Goal: Task Accomplishment & Management: Manage account settings

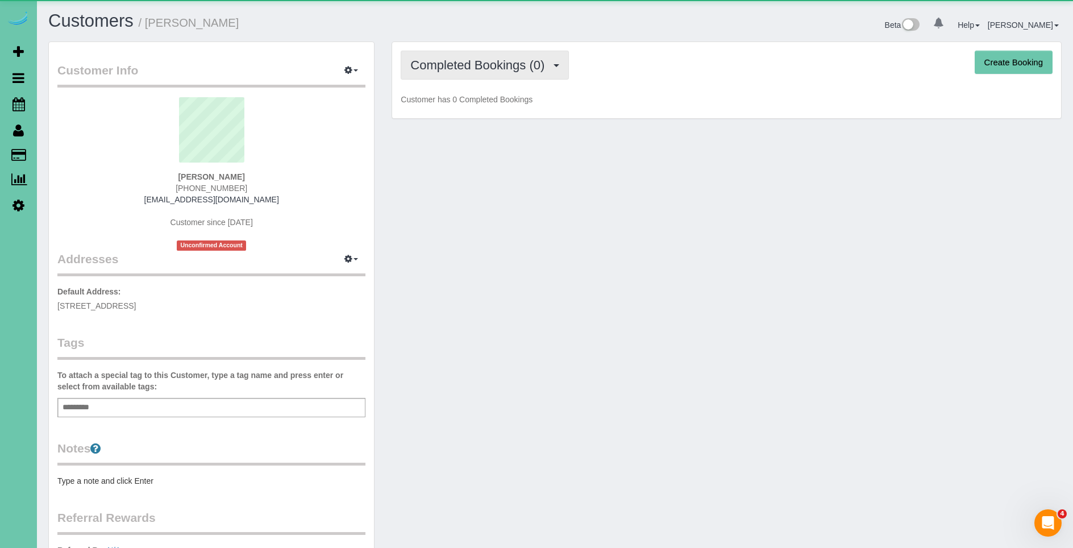
click at [502, 70] on span "Completed Bookings (0)" at bounding box center [480, 65] width 140 height 14
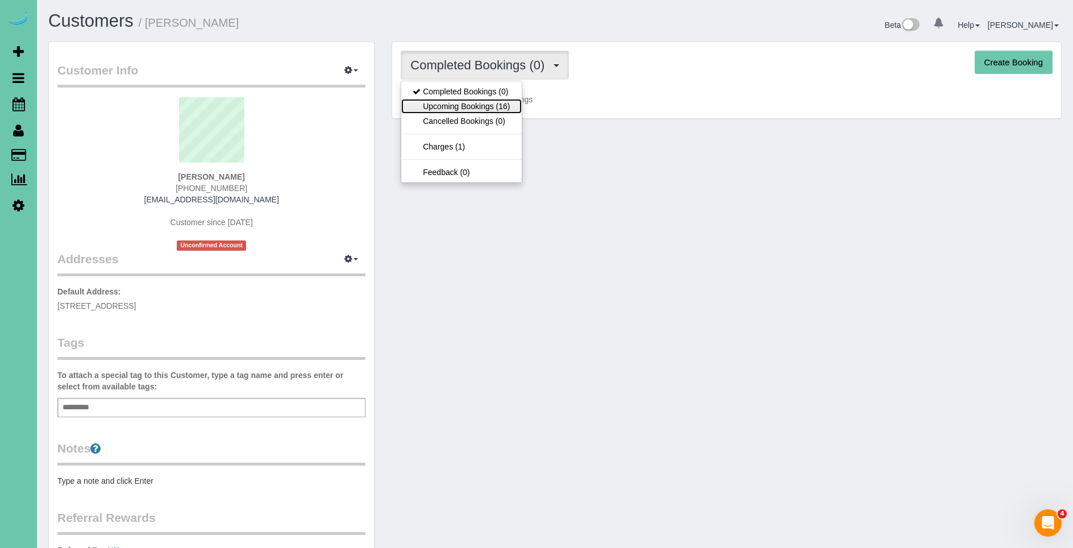
click at [506, 110] on link "Upcoming Bookings (16)" at bounding box center [461, 106] width 120 height 15
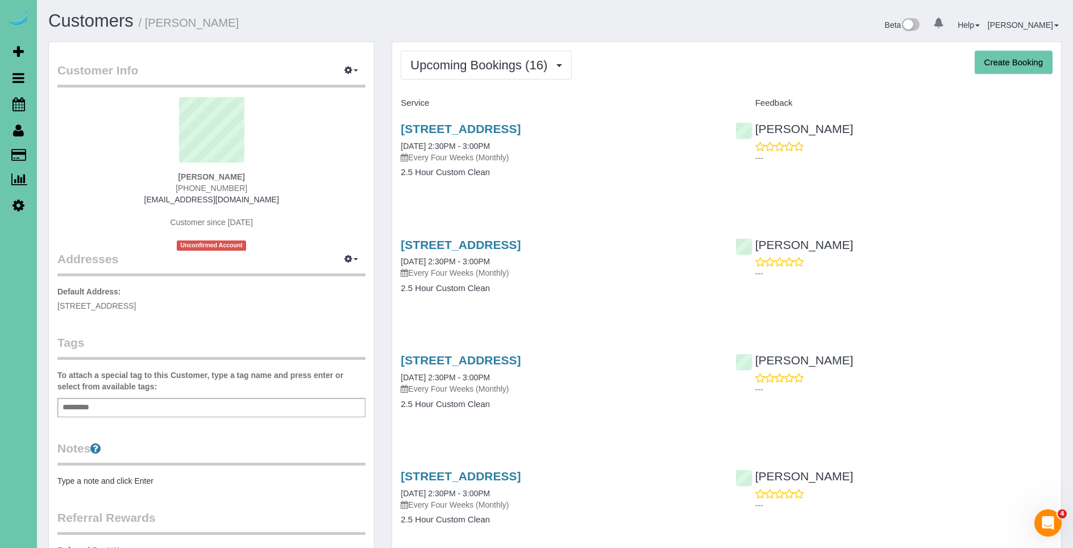
scroll to position [6, 0]
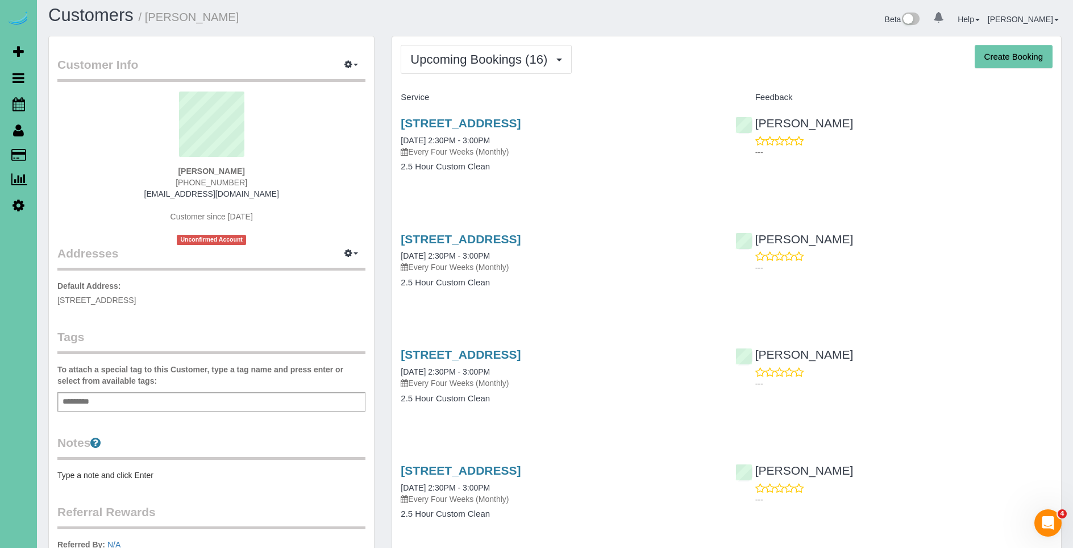
click at [662, 169] on h4 "2.5 Hour Custom Clean" at bounding box center [559, 167] width 317 height 10
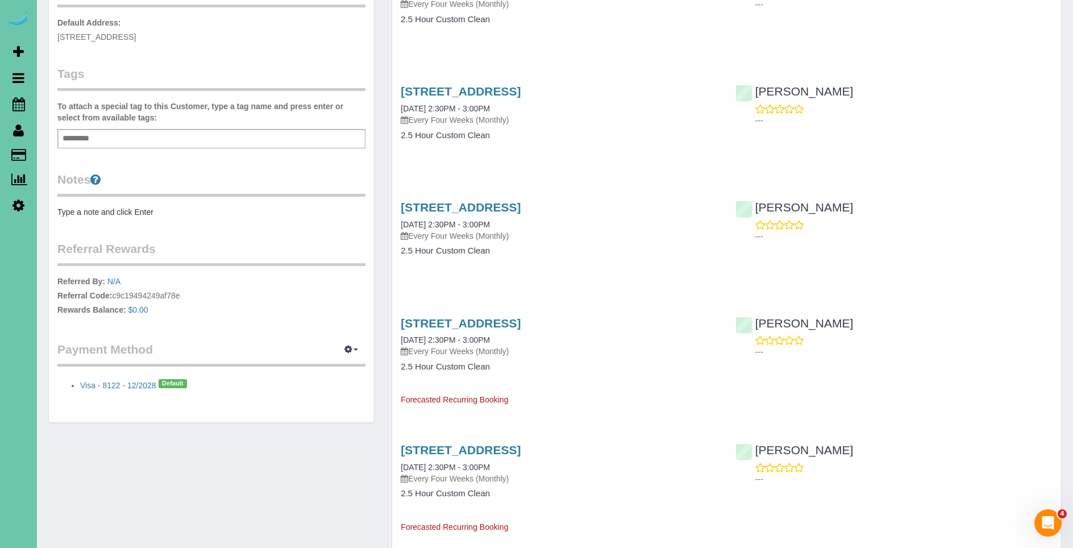
scroll to position [0, 0]
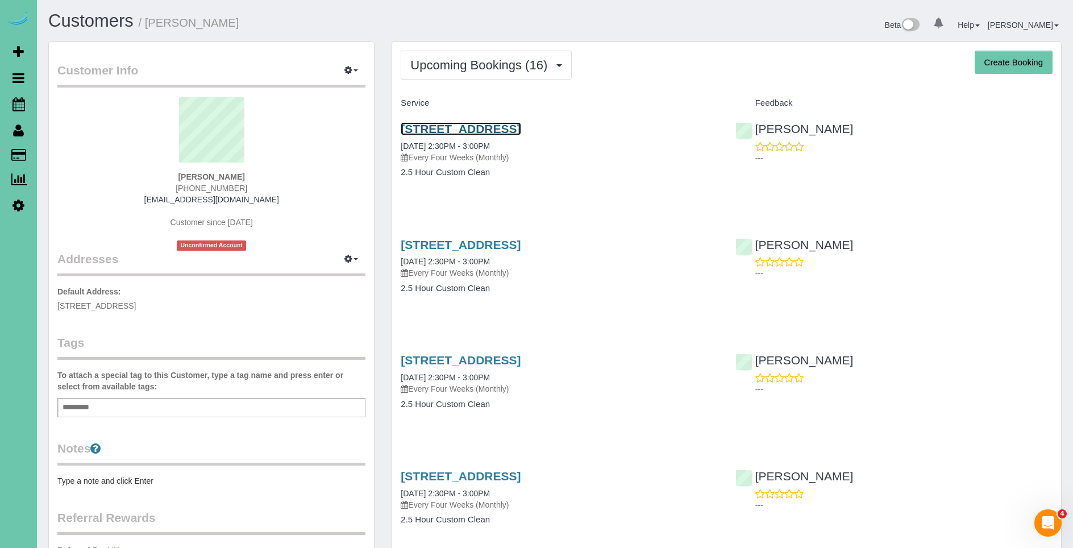
click at [499, 131] on link "801 S 52nd St #211, Omaha, NE 68106" at bounding box center [461, 128] width 120 height 13
drag, startPoint x: 82, startPoint y: 160, endPoint x: 247, endPoint y: 36, distance: 206.1
click at [82, 160] on link "Customers" at bounding box center [108, 155] width 142 height 23
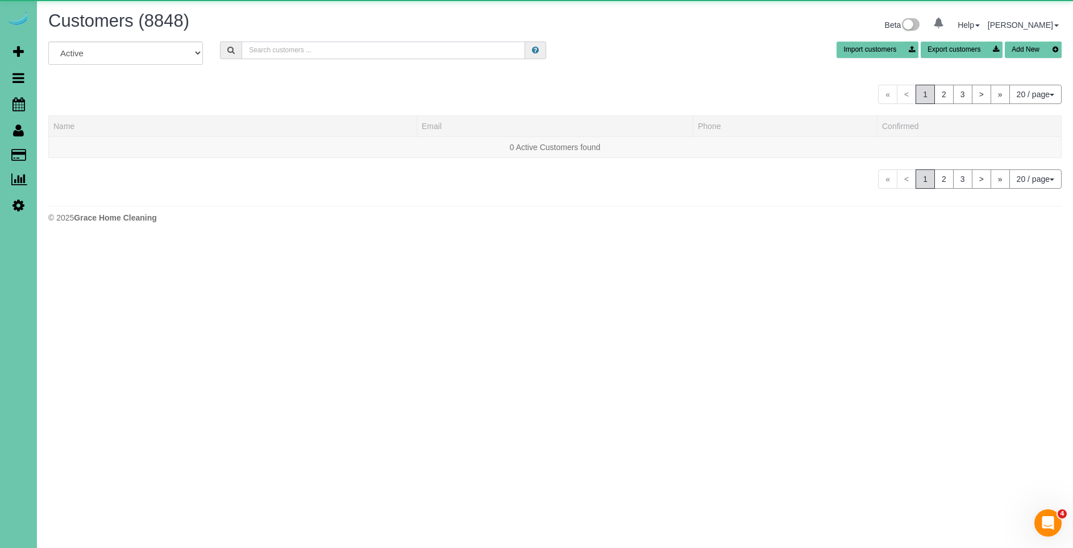
click at [272, 51] on input "text" at bounding box center [382, 50] width 283 height 18
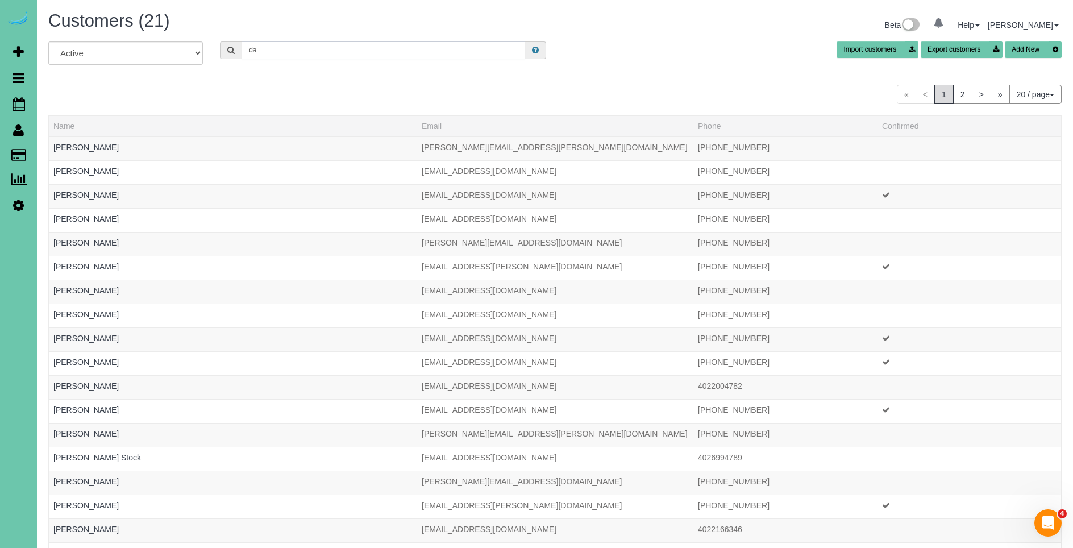
type input "d"
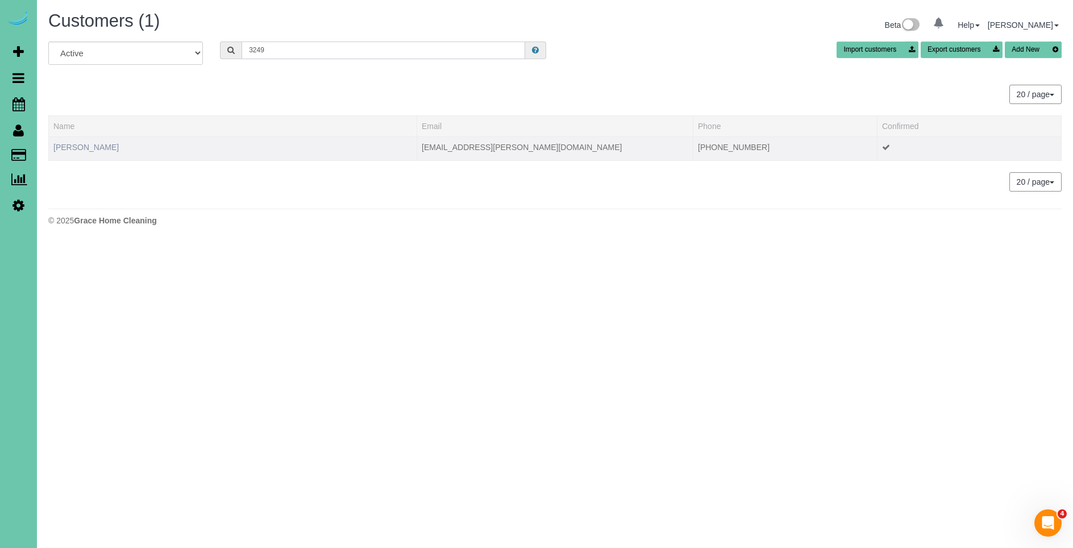
type input "3249"
click at [93, 145] on link "Dawn Venema" at bounding box center [85, 147] width 65 height 9
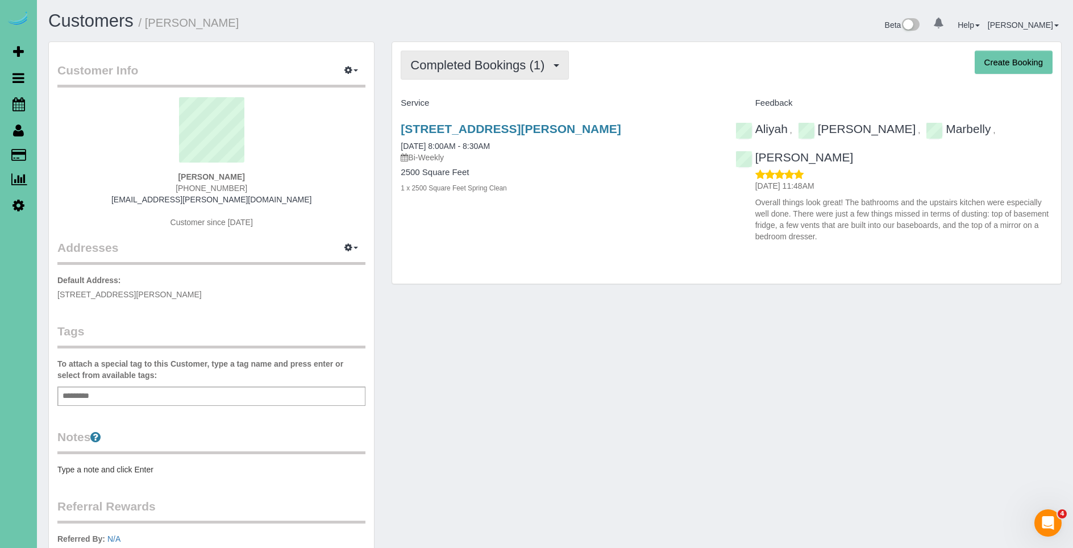
click at [483, 62] on span "Completed Bookings (1)" at bounding box center [480, 65] width 140 height 14
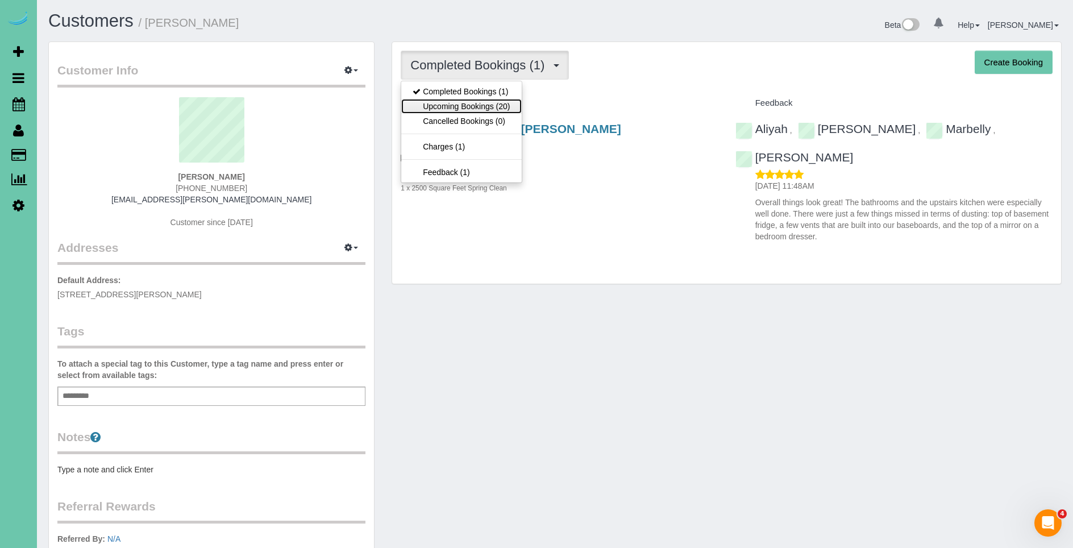
click at [508, 104] on link "Upcoming Bookings (20)" at bounding box center [461, 106] width 120 height 15
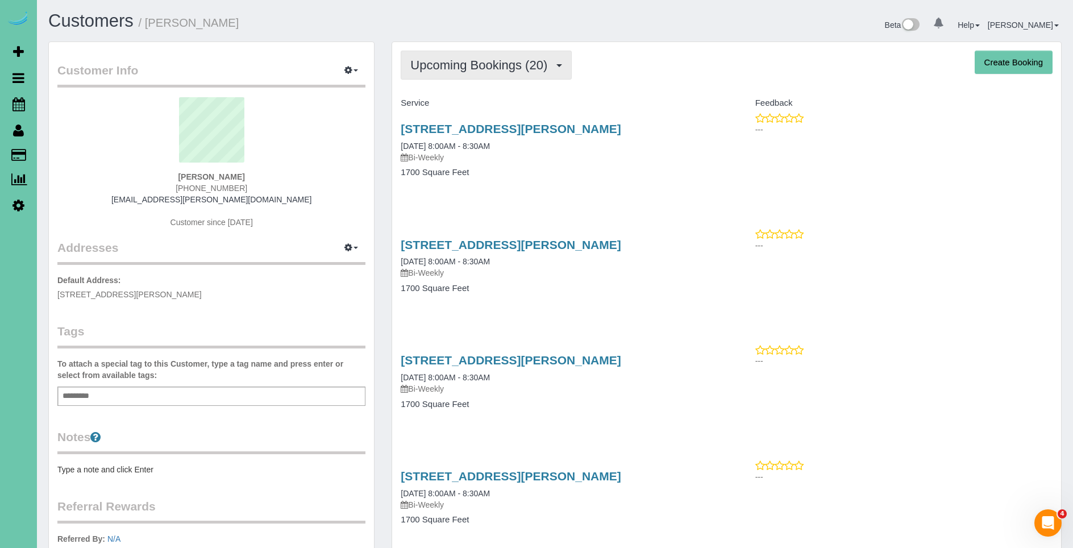
click at [448, 63] on span "Upcoming Bookings (20)" at bounding box center [481, 65] width 143 height 14
drag, startPoint x: 758, startPoint y: 109, endPoint x: 738, endPoint y: 109, distance: 19.9
click at [758, 109] on div "Feedback" at bounding box center [894, 103] width 334 height 19
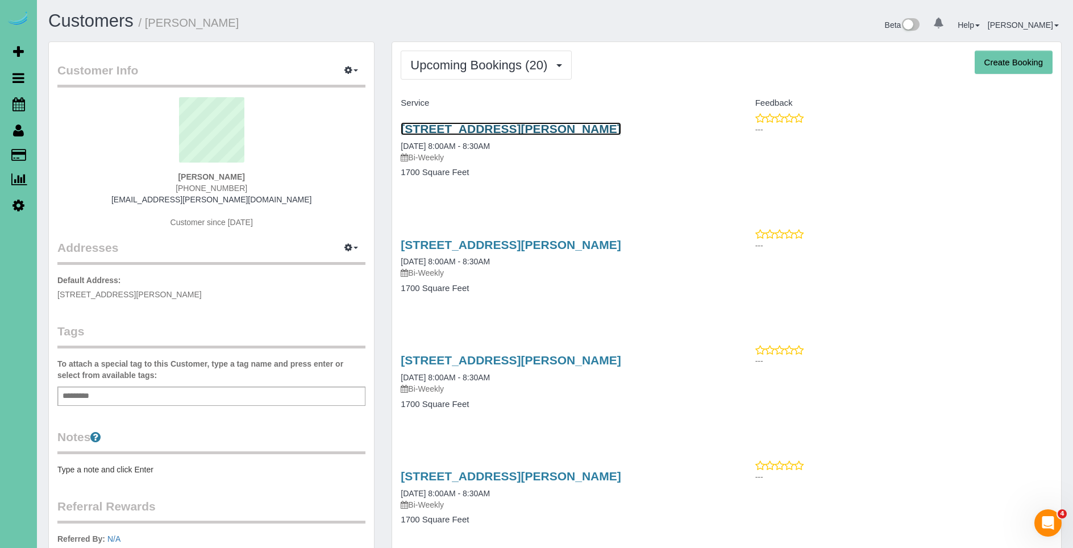
click at [566, 128] on link "15738 Howard St, Omaha, NE 68118" at bounding box center [511, 128] width 220 height 13
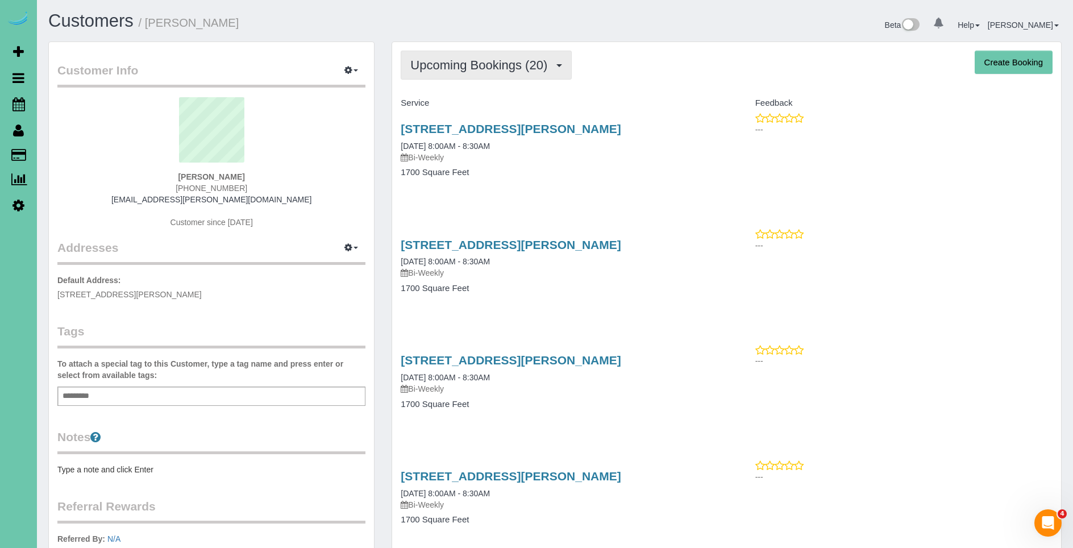
click at [474, 71] on span "Upcoming Bookings (20)" at bounding box center [481, 65] width 143 height 14
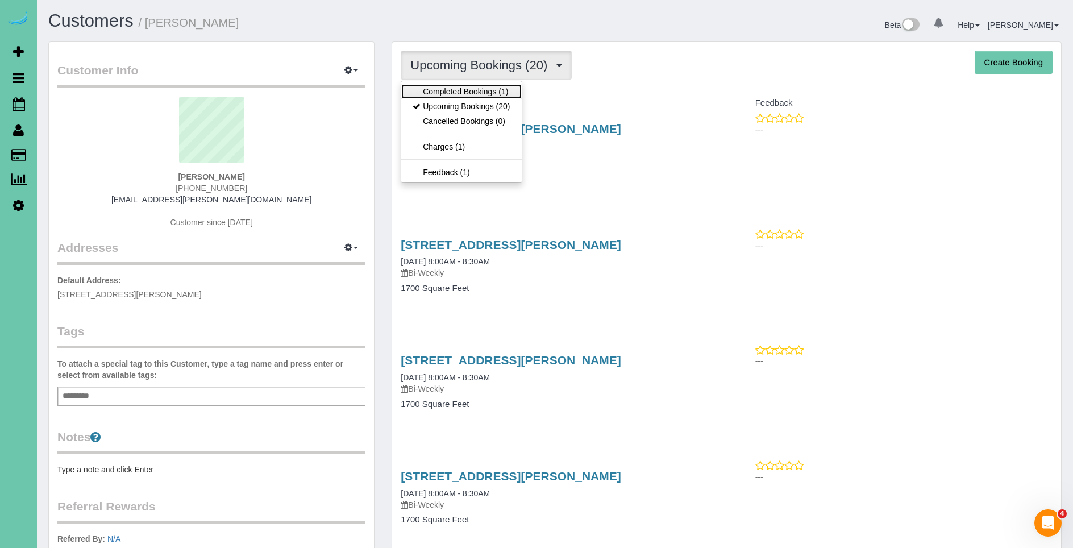
click at [469, 87] on link "Completed Bookings (1)" at bounding box center [461, 91] width 120 height 15
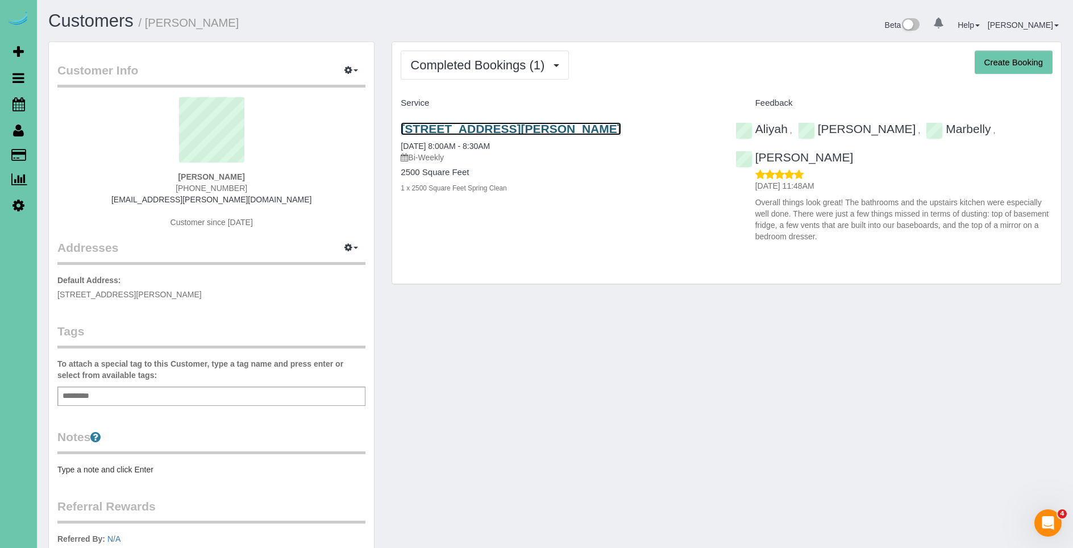
click at [533, 128] on link "15738 Howard St, Omaha, NE 68118" at bounding box center [511, 128] width 220 height 13
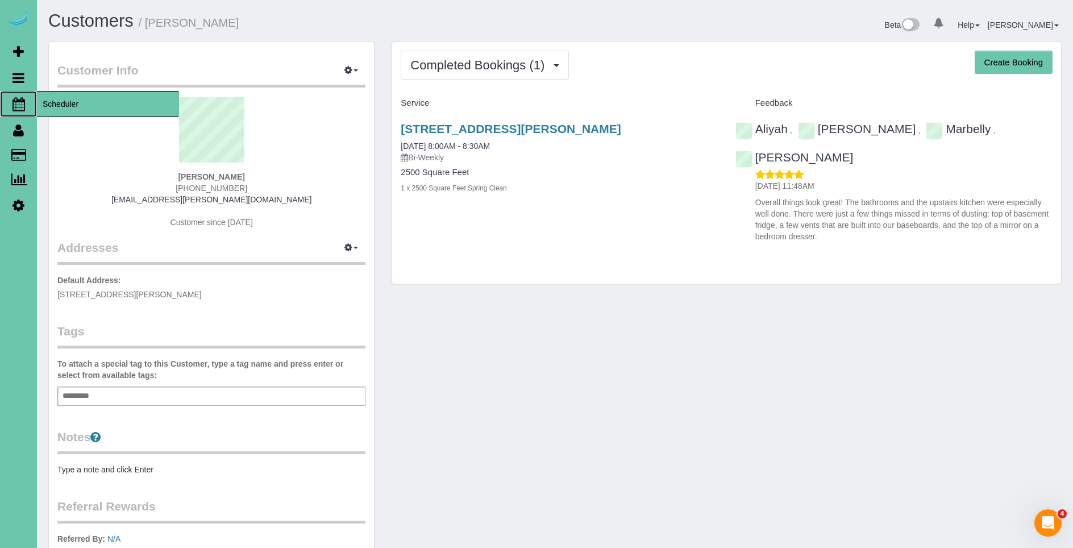
click at [85, 107] on span "Scheduler" at bounding box center [108, 104] width 142 height 26
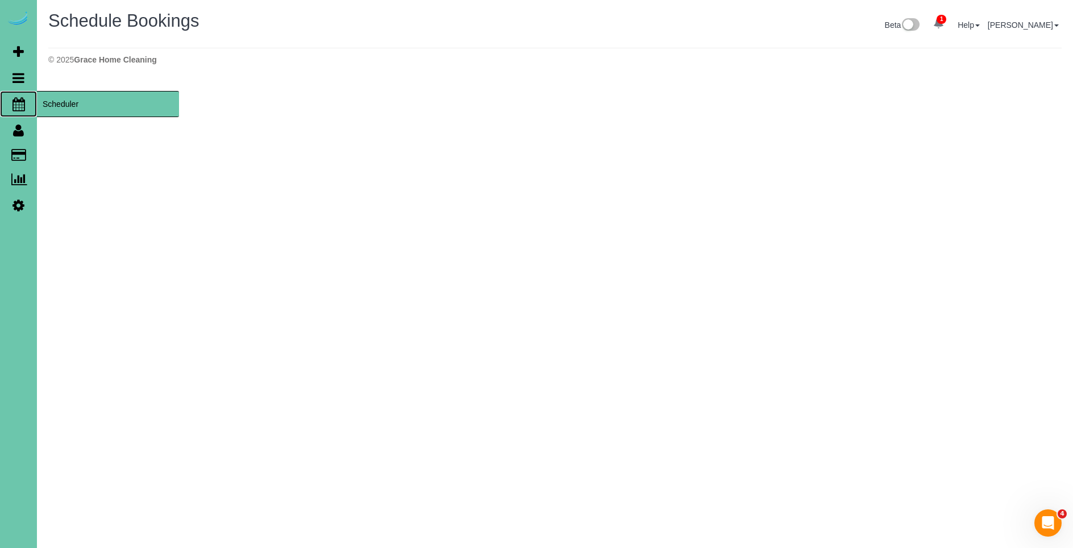
click at [70, 104] on span "Scheduler" at bounding box center [108, 104] width 142 height 26
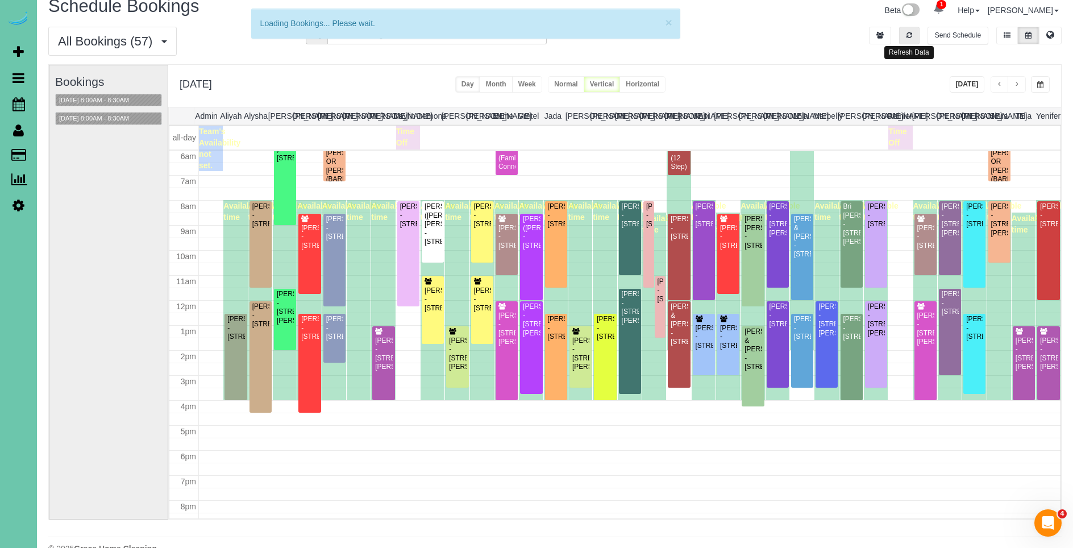
scroll to position [10, 0]
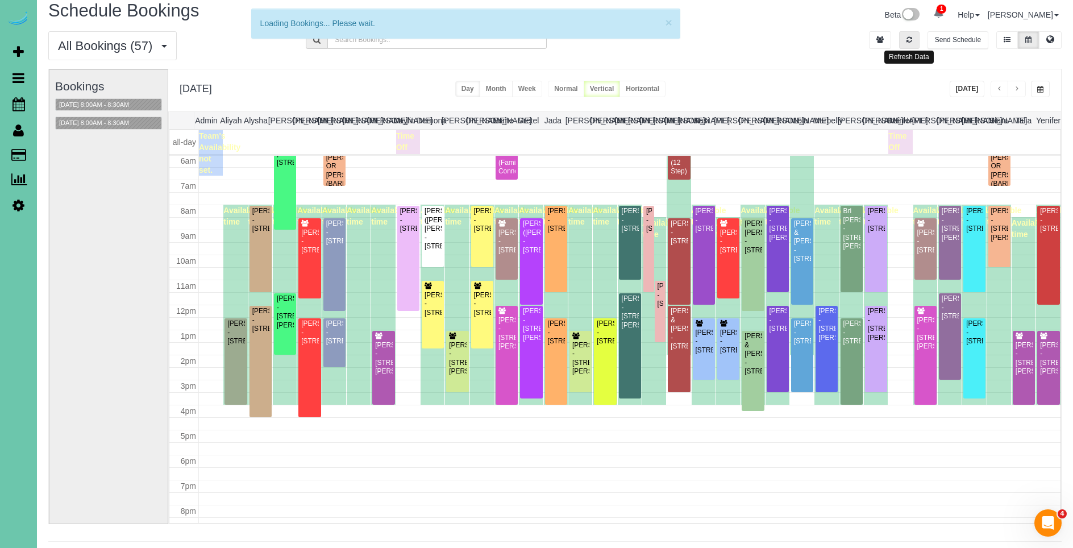
click at [906, 36] on icon "button" at bounding box center [909, 39] width 6 height 7
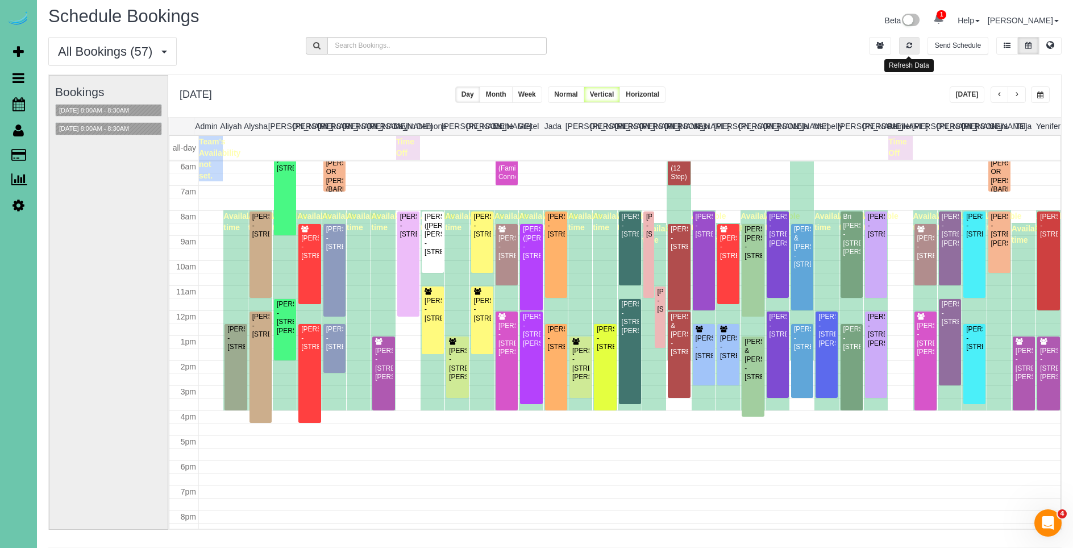
scroll to position [0, 0]
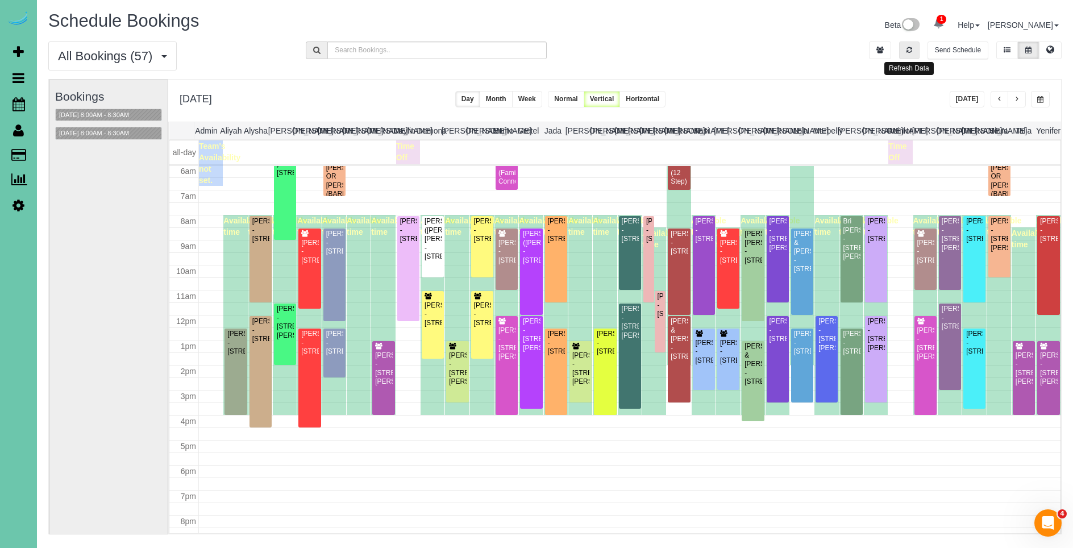
click at [911, 52] on icon "button" at bounding box center [909, 50] width 6 height 7
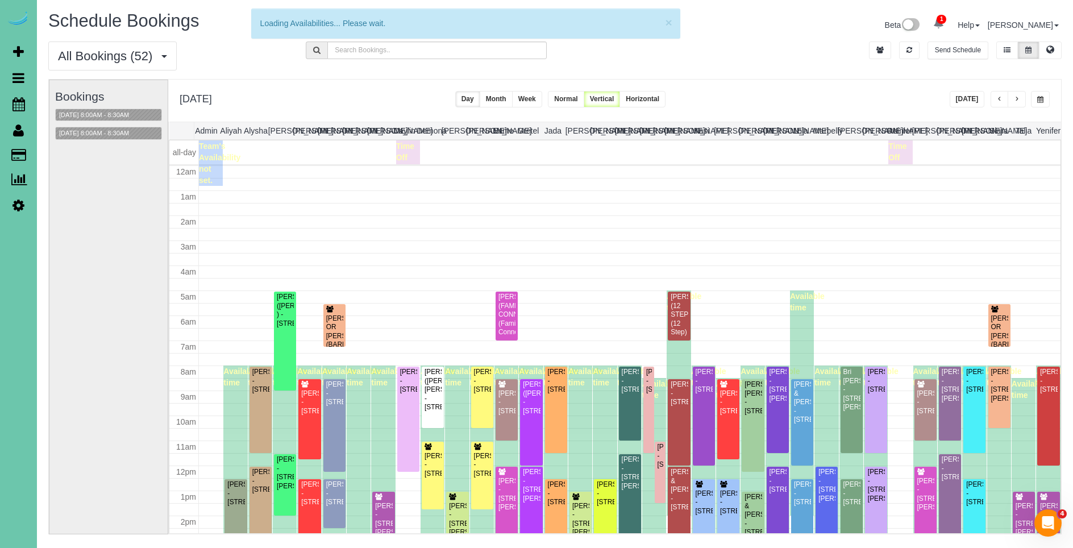
scroll to position [151, 0]
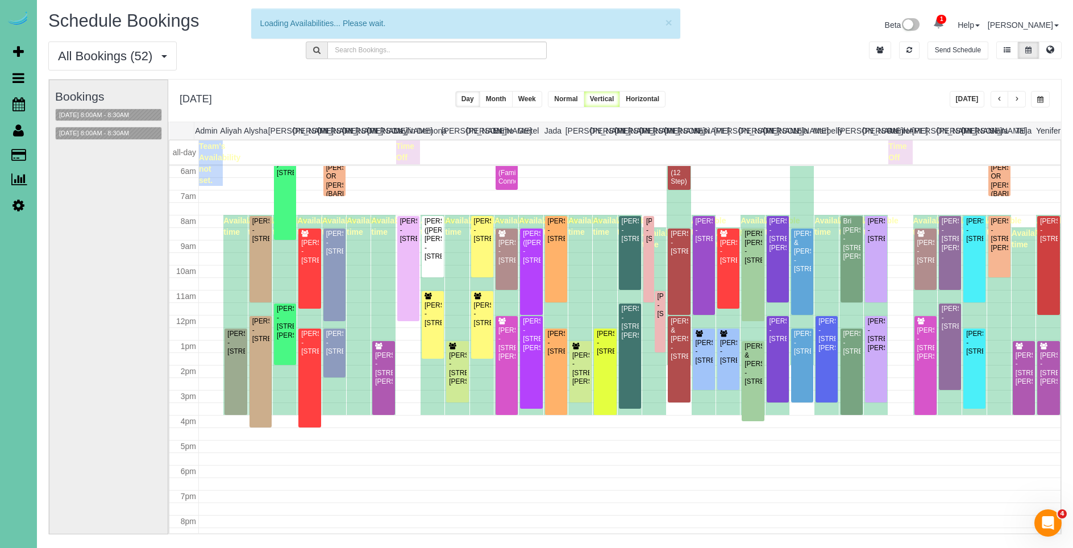
click at [970, 102] on button "[DATE]" at bounding box center [966, 99] width 35 height 16
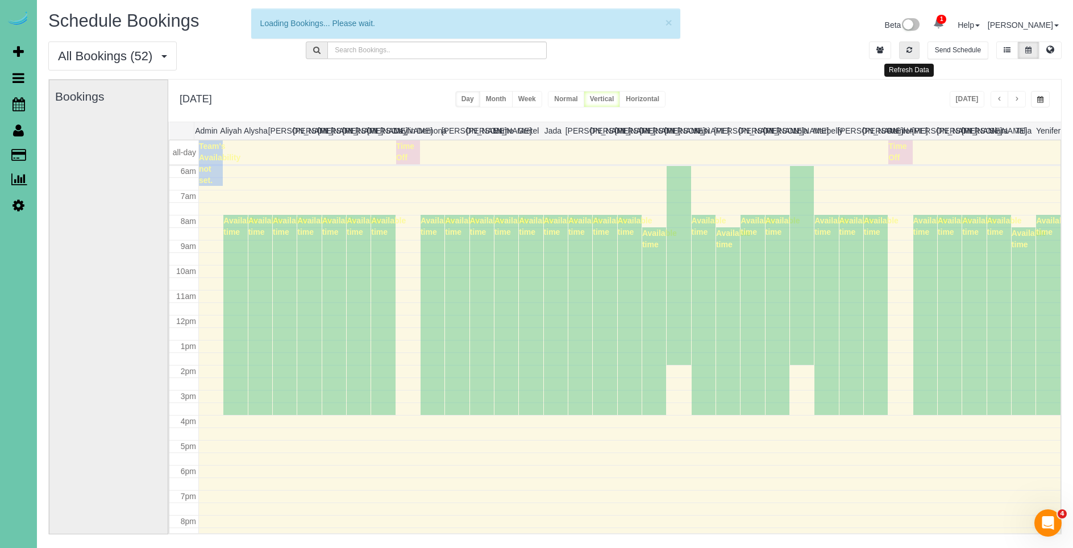
click at [917, 49] on button "button" at bounding box center [909, 50] width 20 height 18
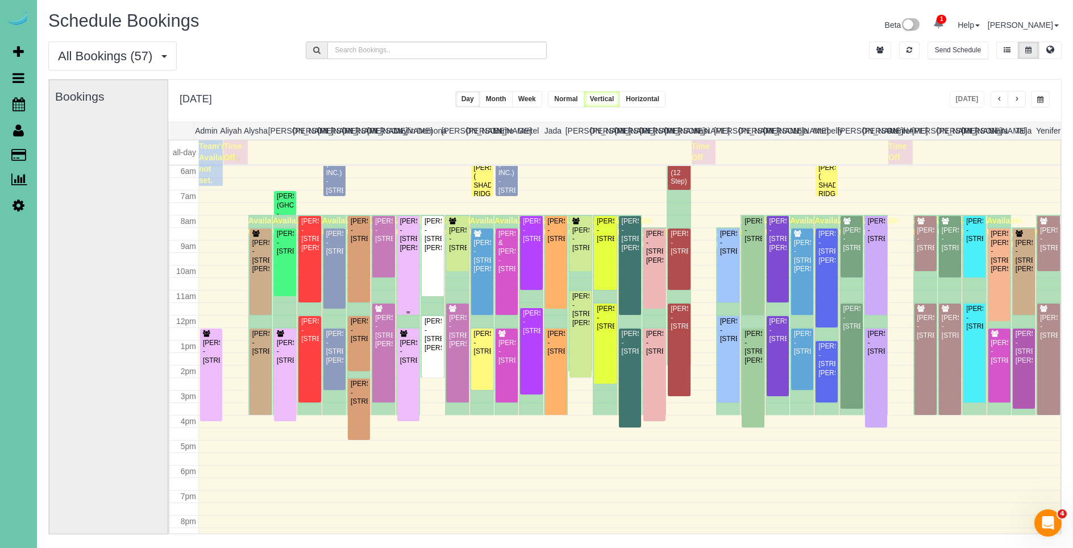
click at [417, 277] on div at bounding box center [408, 265] width 22 height 99
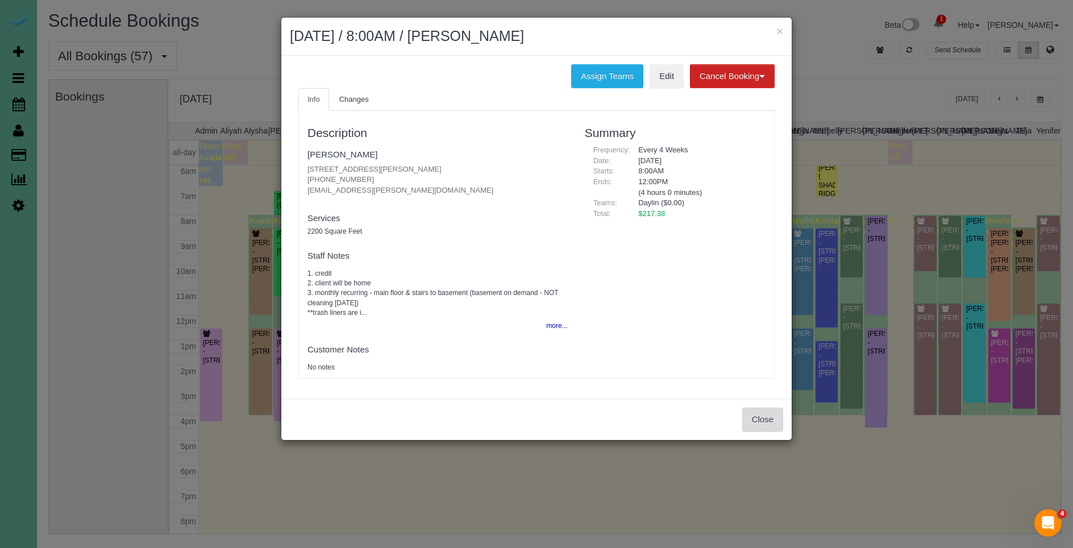
click at [769, 417] on button "Close" at bounding box center [762, 419] width 41 height 24
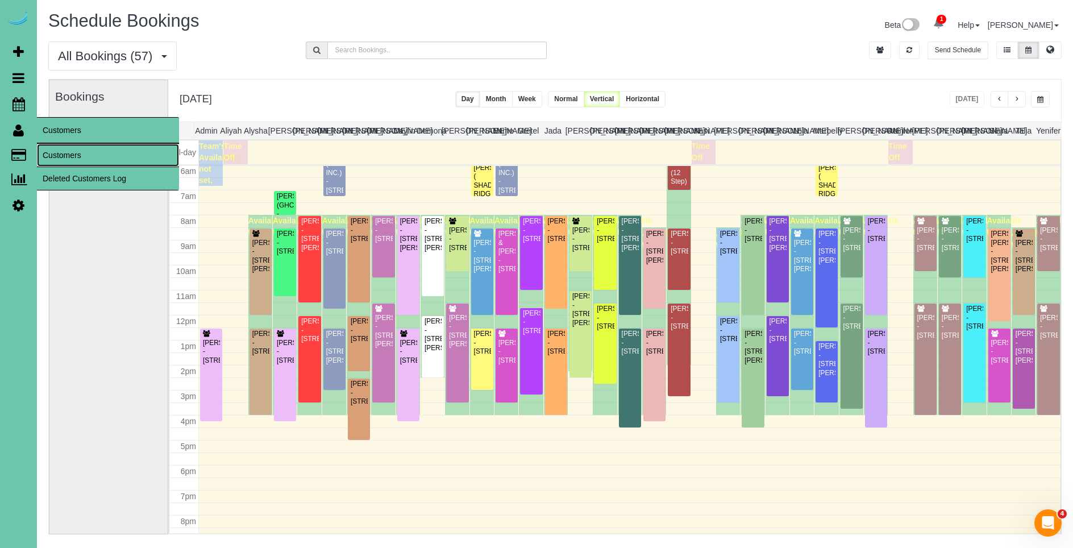
click at [73, 153] on link "Customers" at bounding box center [108, 155] width 142 height 23
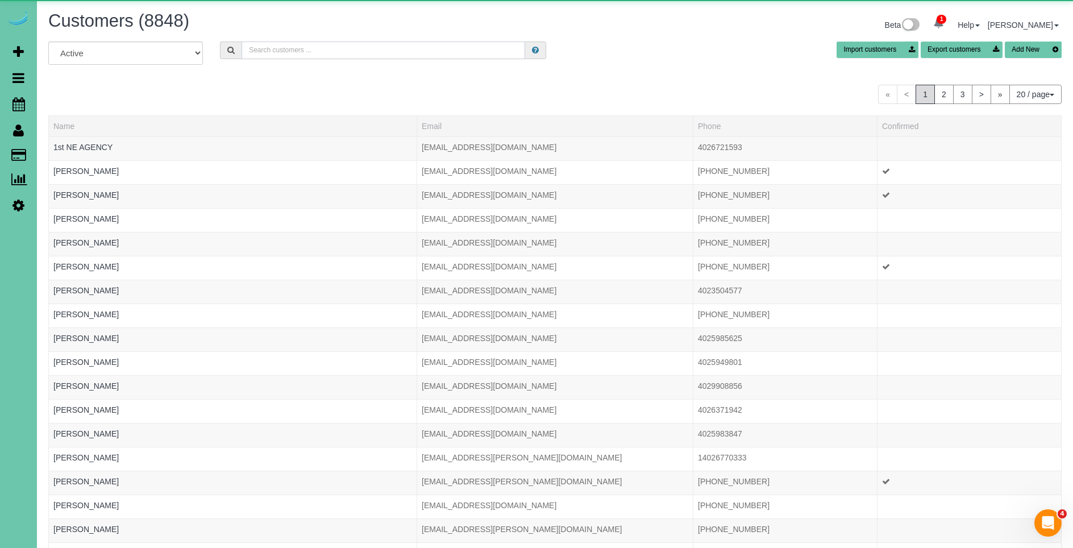
click at [335, 49] on input "text" at bounding box center [382, 50] width 283 height 18
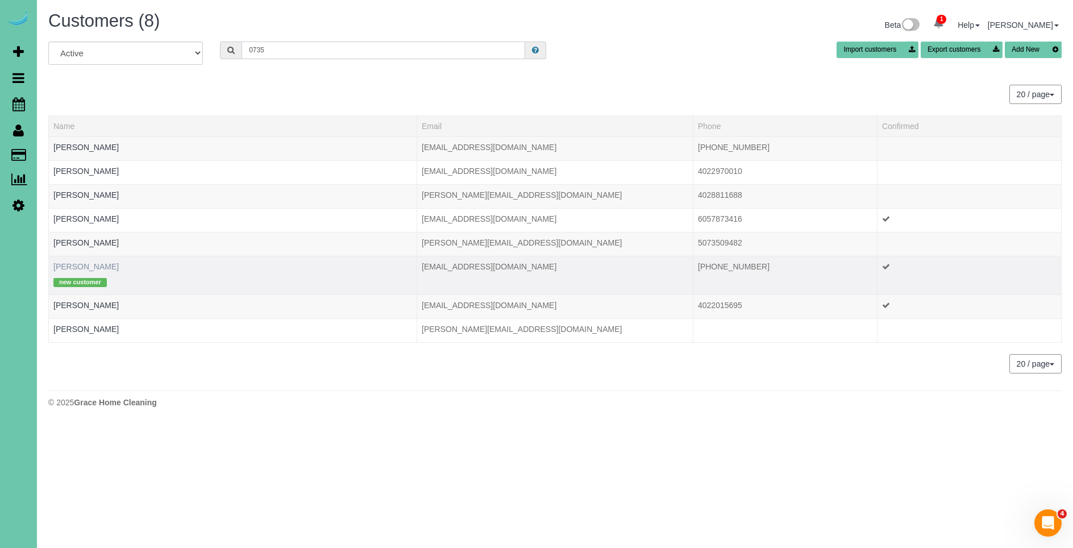
type input "0735"
click at [118, 265] on link "Margaret Andreasen" at bounding box center [85, 266] width 65 height 9
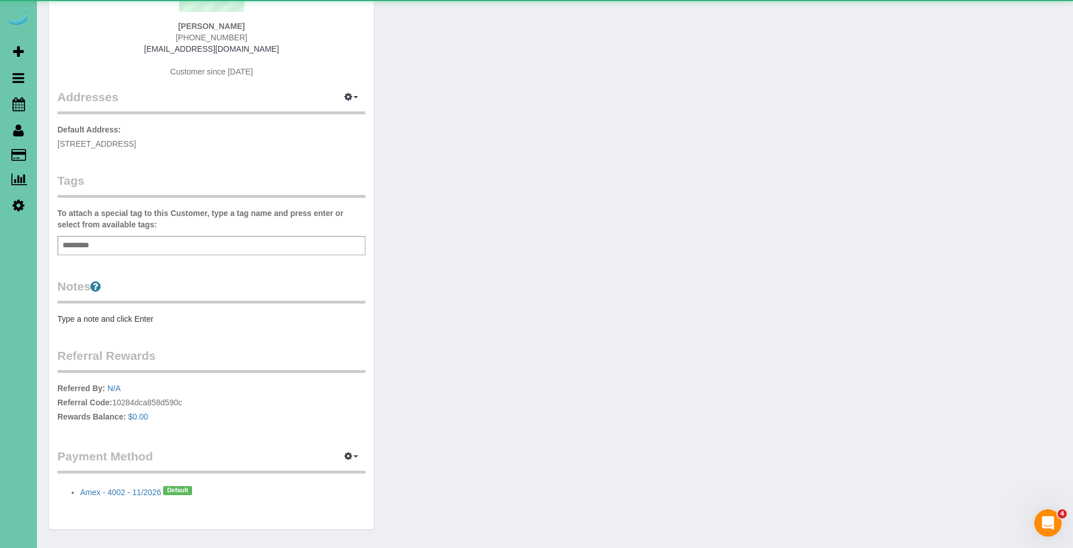
scroll to position [183, 0]
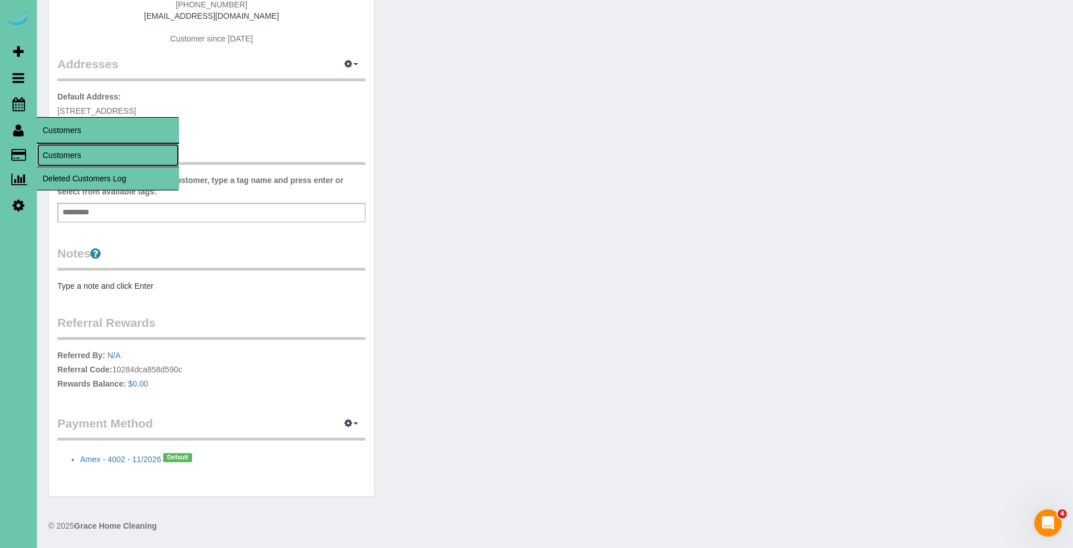
drag, startPoint x: 79, startPoint y: 152, endPoint x: 68, endPoint y: 156, distance: 12.0
click at [79, 152] on link "Customers" at bounding box center [108, 155] width 142 height 23
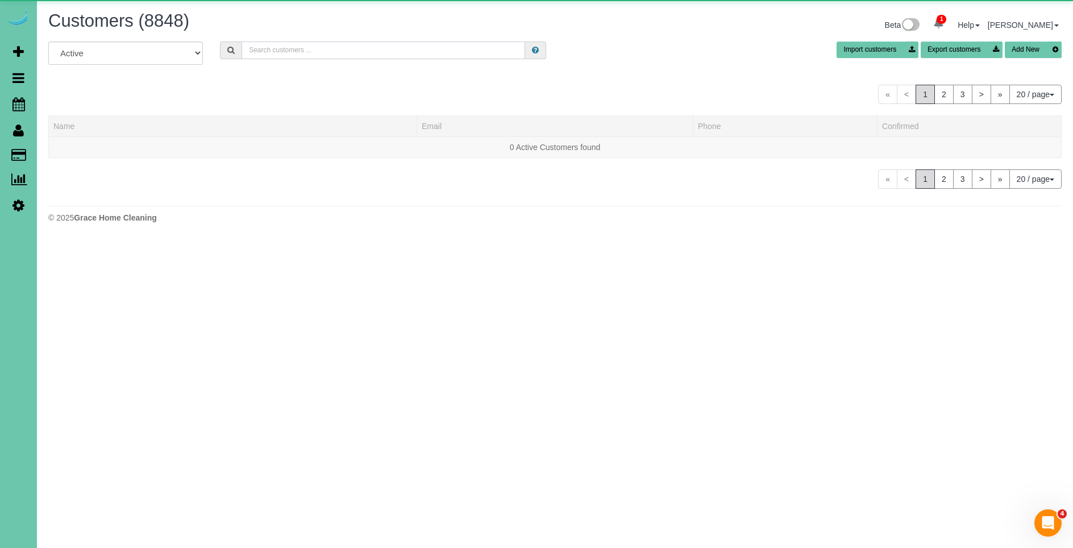
click at [256, 57] on input "text" at bounding box center [382, 50] width 283 height 18
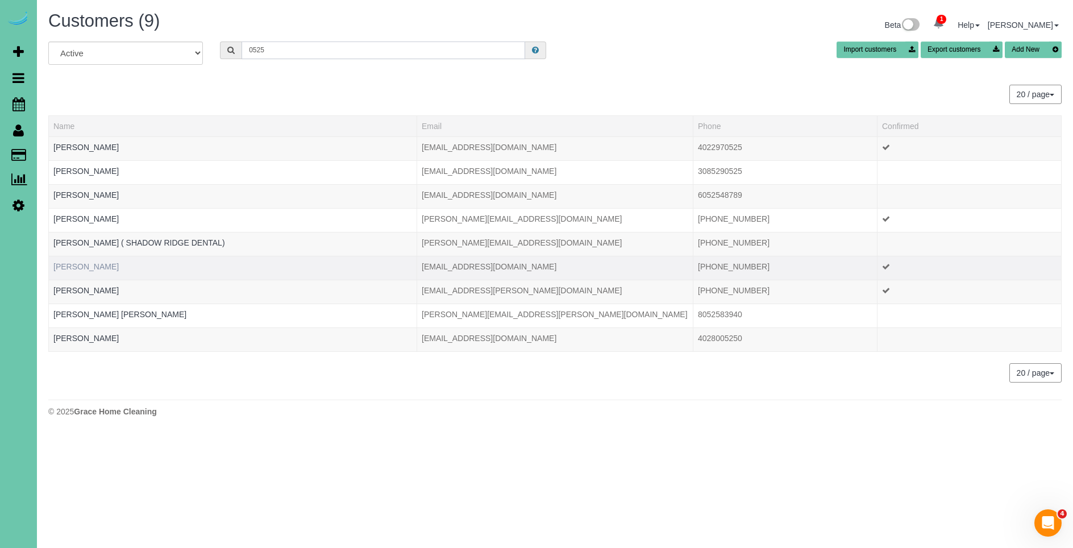
type input "0525"
click at [93, 265] on link "Maggie Colwell" at bounding box center [85, 266] width 65 height 9
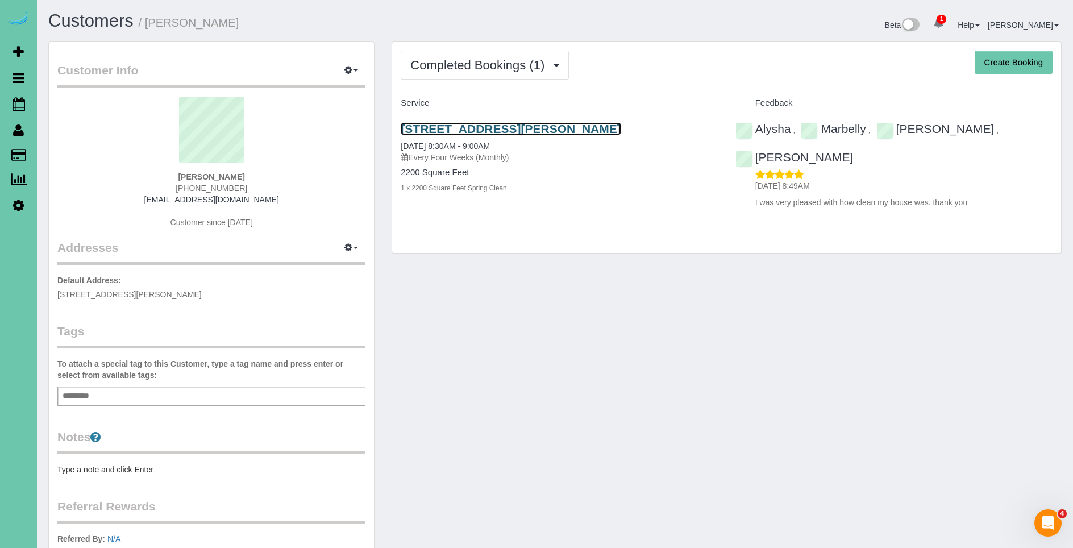
click at [548, 129] on link "15706 Emiline St, Omaha, NE 68136" at bounding box center [511, 128] width 220 height 13
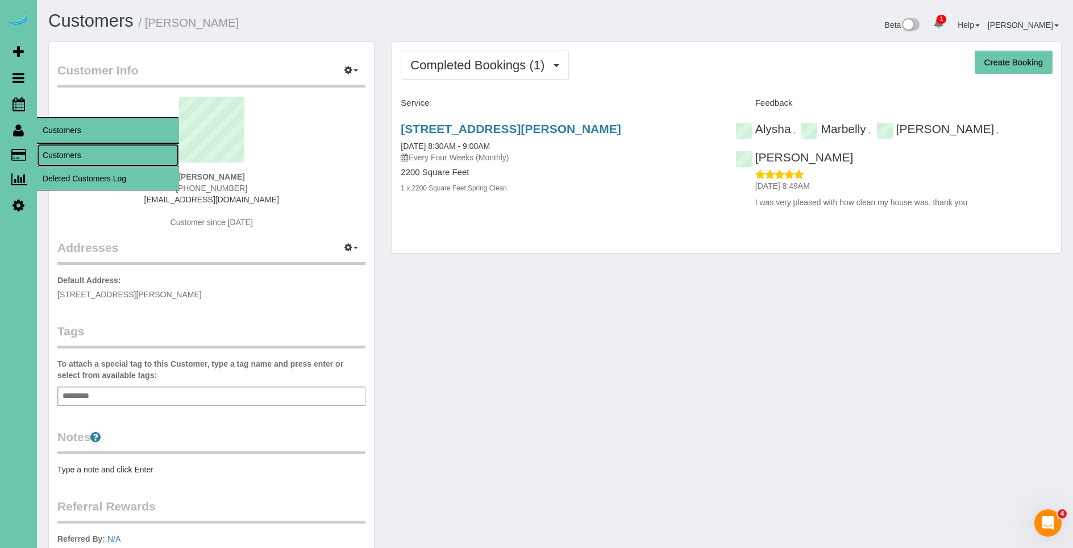
click at [64, 148] on link "Customers" at bounding box center [108, 155] width 142 height 23
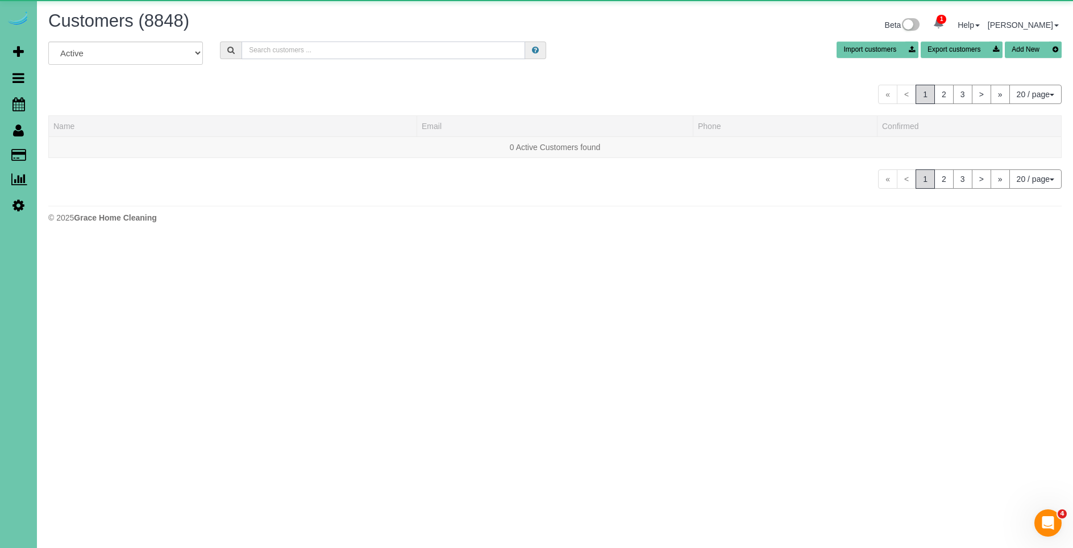
click at [282, 48] on input "text" at bounding box center [382, 50] width 283 height 18
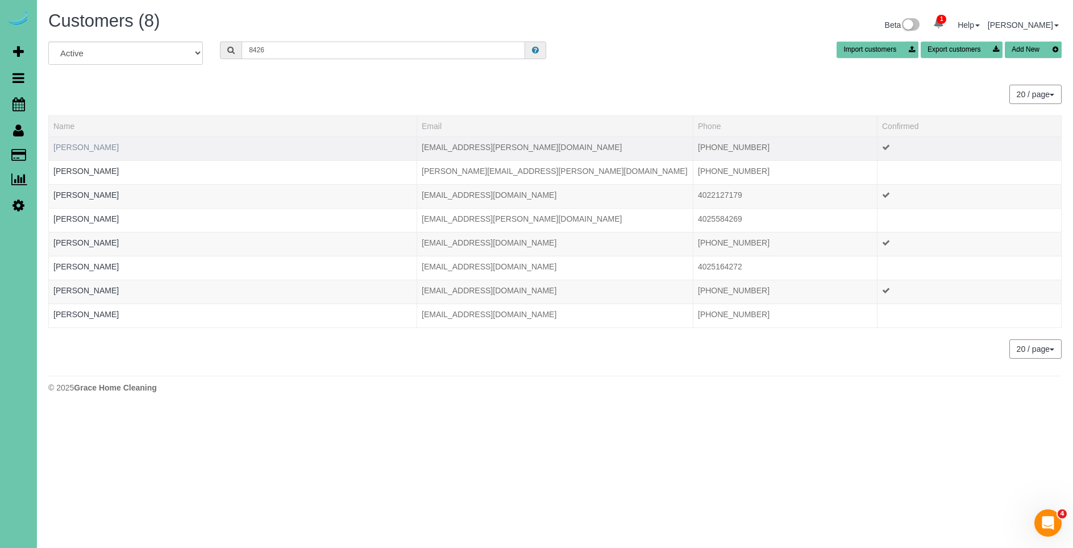
type input "8426"
click at [95, 148] on link "Abbey Jackson" at bounding box center [85, 147] width 65 height 9
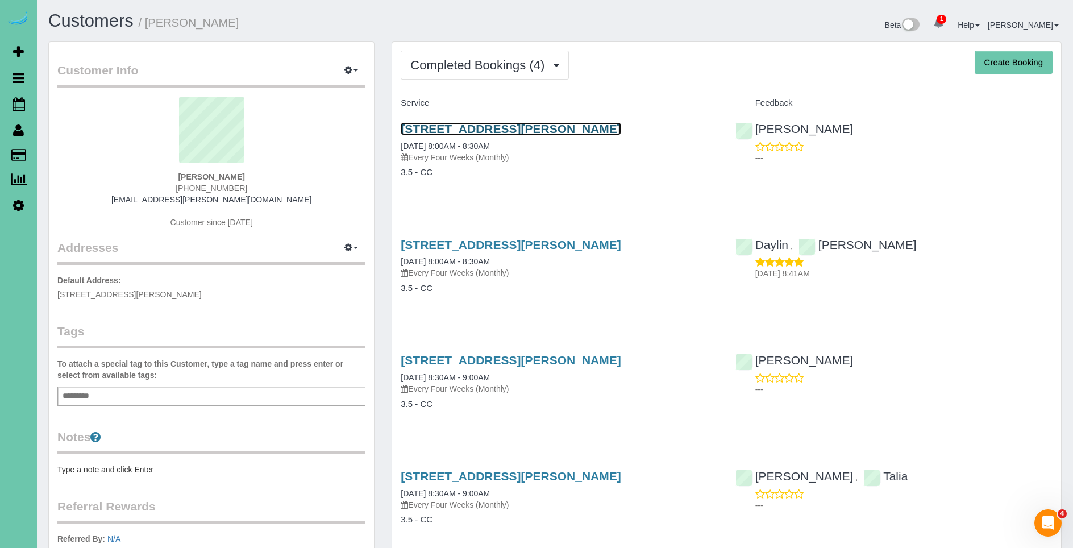
click at [524, 122] on link "2916 Whiteman Dr, Bellevue, NE 68123" at bounding box center [511, 128] width 220 height 13
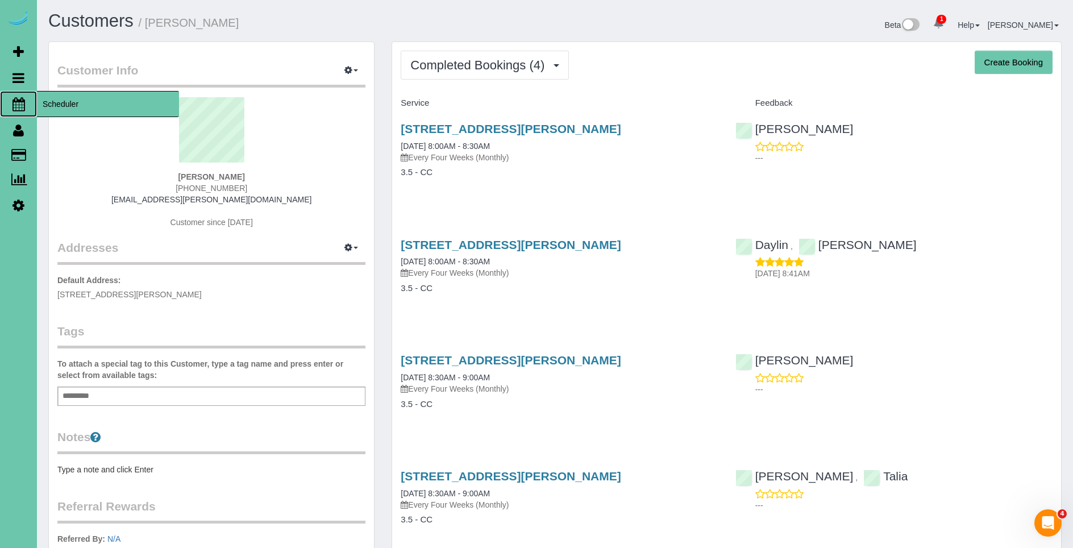
click at [72, 105] on span "Scheduler" at bounding box center [108, 104] width 142 height 26
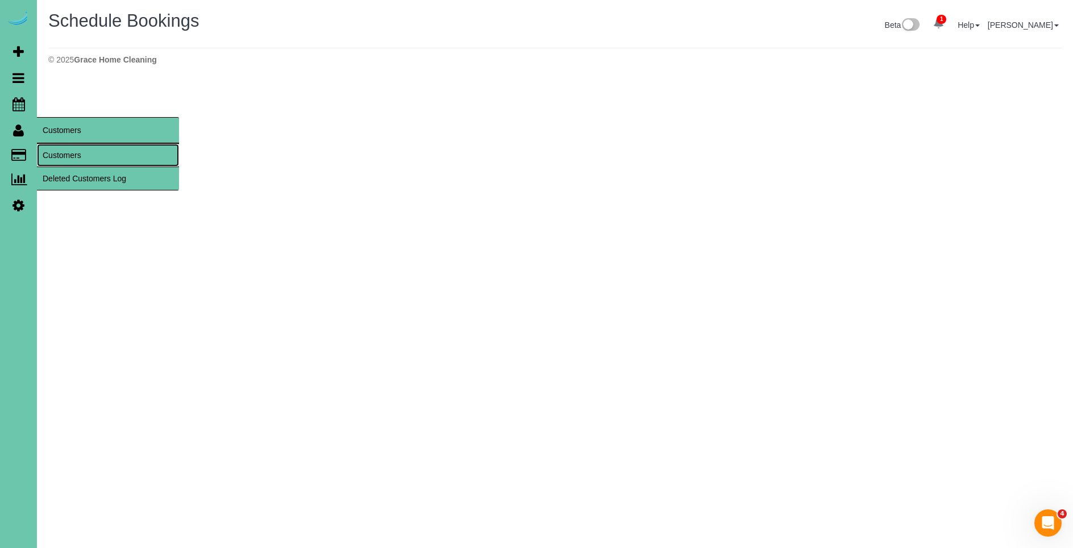
click at [74, 156] on link "Customers" at bounding box center [108, 155] width 142 height 23
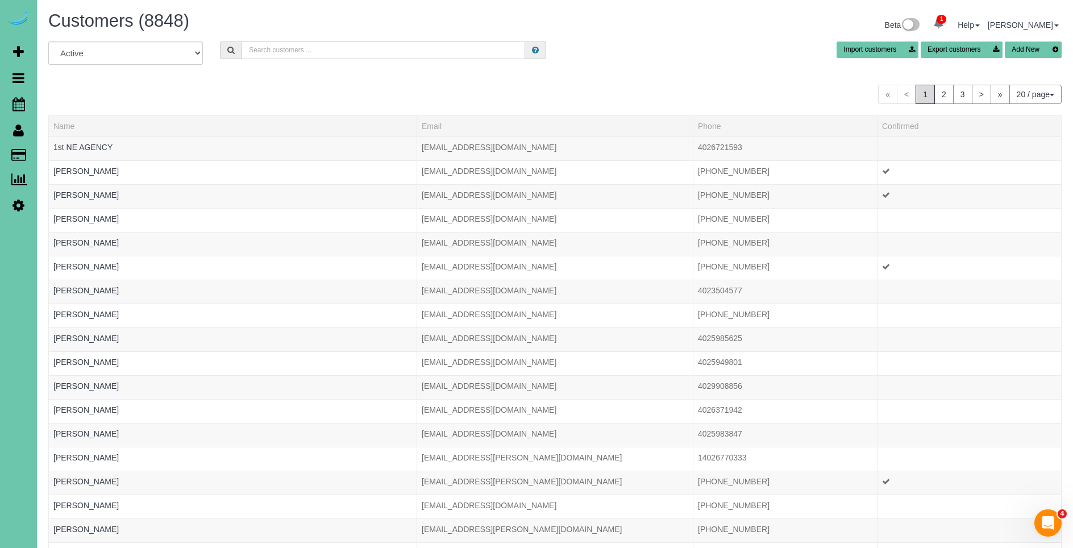
click at [330, 52] on input "text" at bounding box center [382, 50] width 283 height 18
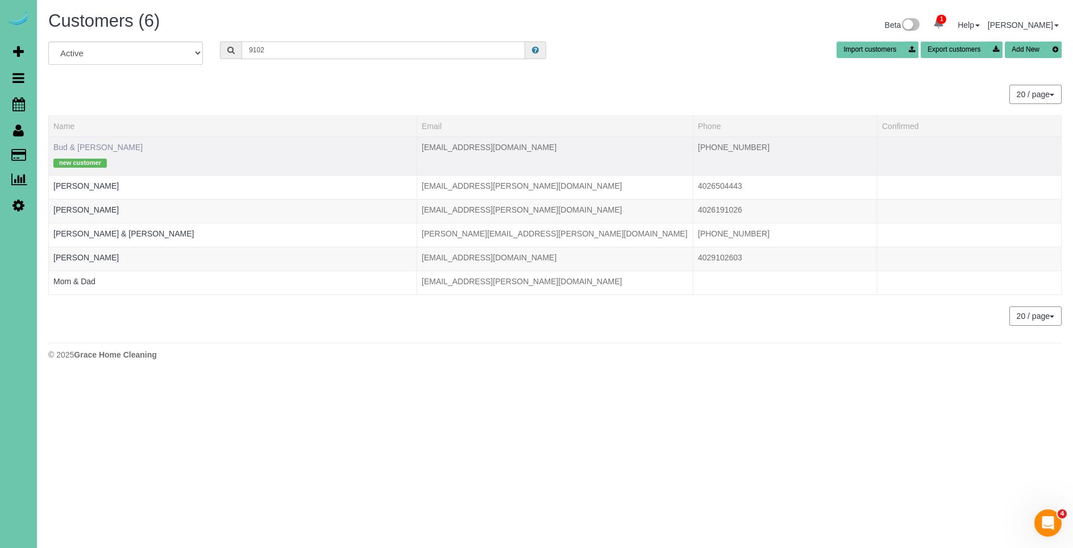
type input "9102"
click at [109, 145] on link "Bud & Frann Bunn" at bounding box center [97, 147] width 89 height 9
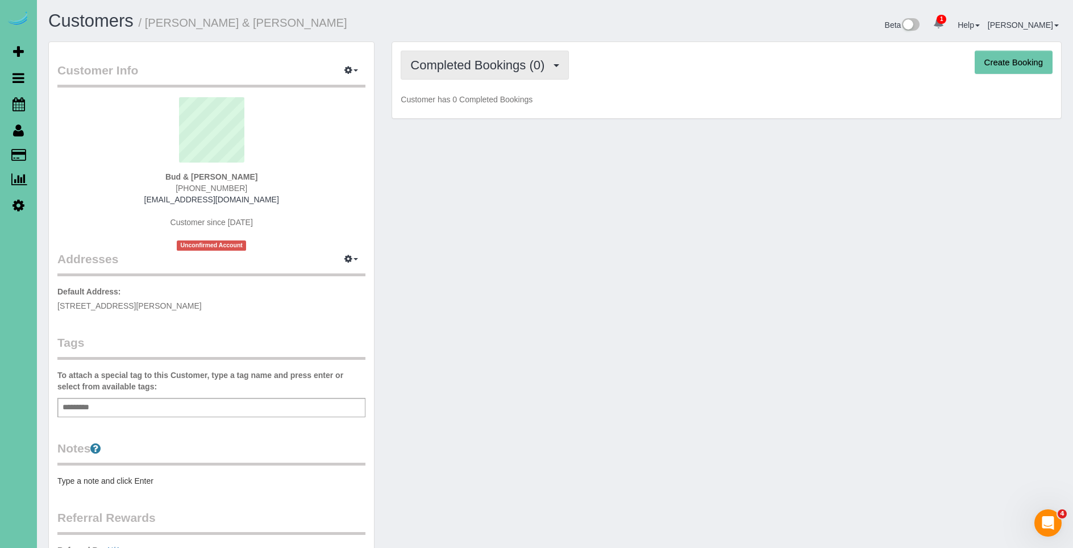
drag, startPoint x: 494, startPoint y: 64, endPoint x: 490, endPoint y: 85, distance: 21.5
click at [494, 64] on span "Completed Bookings (0)" at bounding box center [480, 65] width 140 height 14
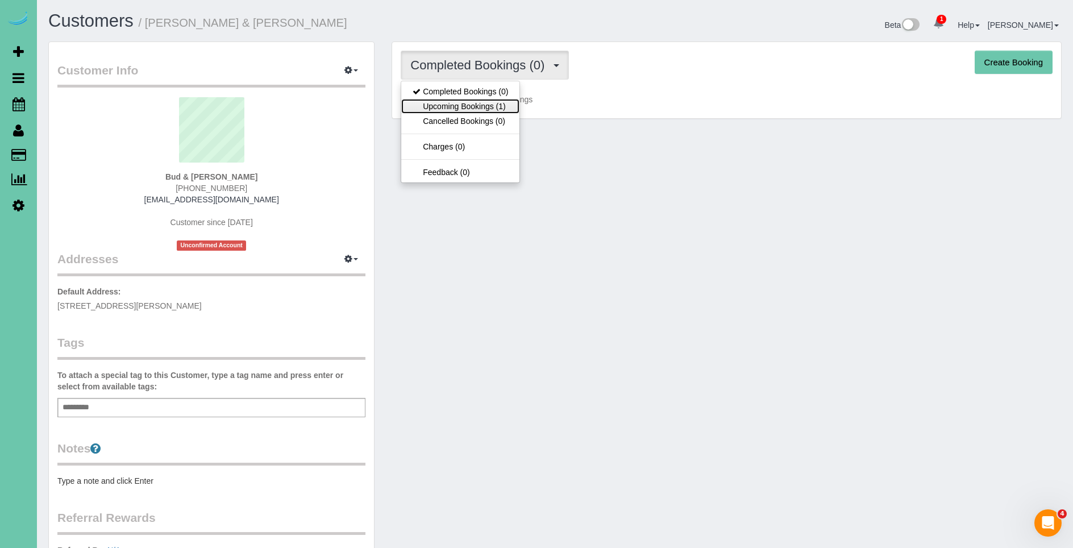
click at [490, 105] on link "Upcoming Bookings (1)" at bounding box center [460, 106] width 118 height 15
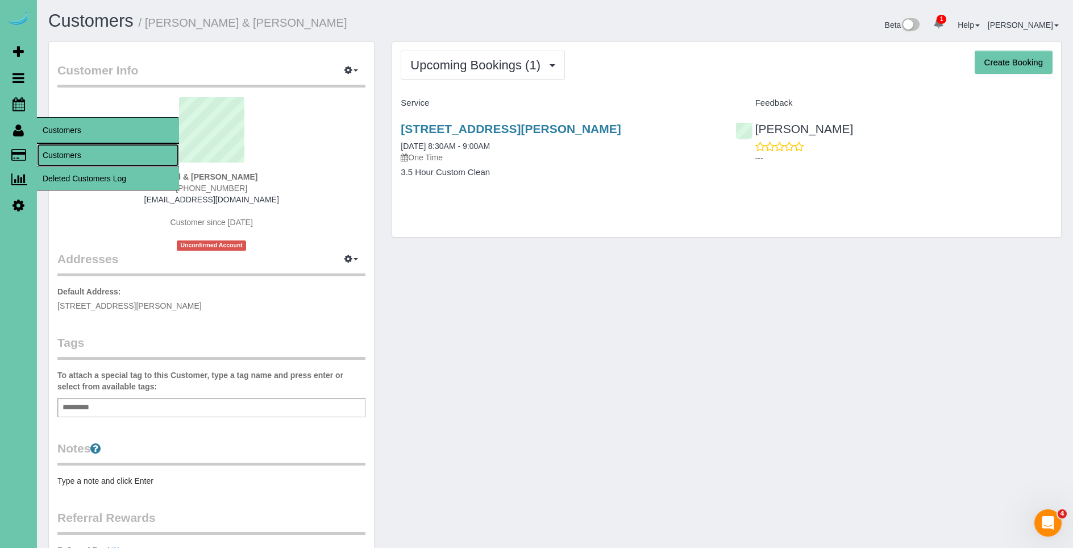
click at [69, 153] on link "Customers" at bounding box center [108, 155] width 142 height 23
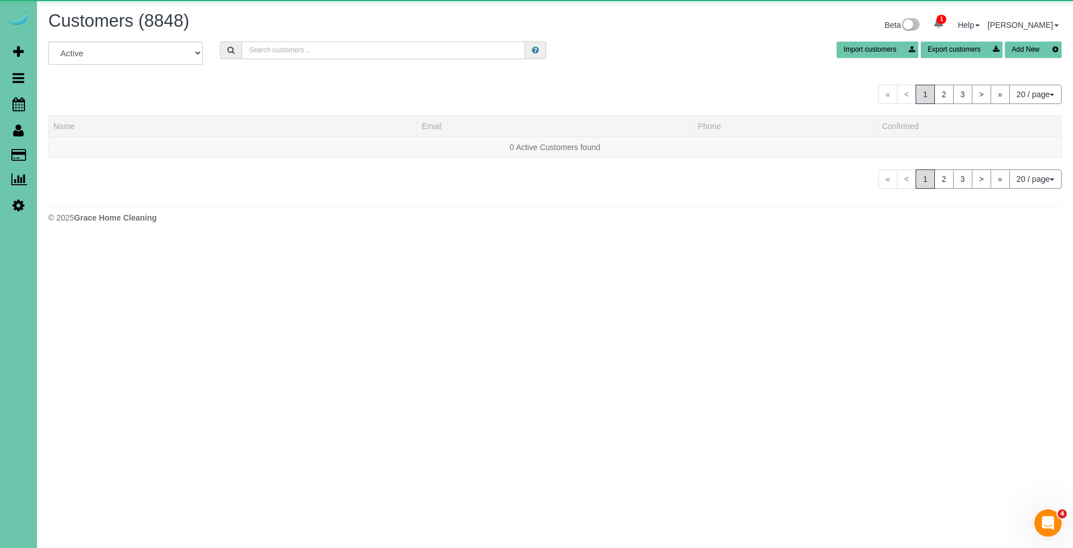
click at [295, 47] on input "text" at bounding box center [382, 50] width 283 height 18
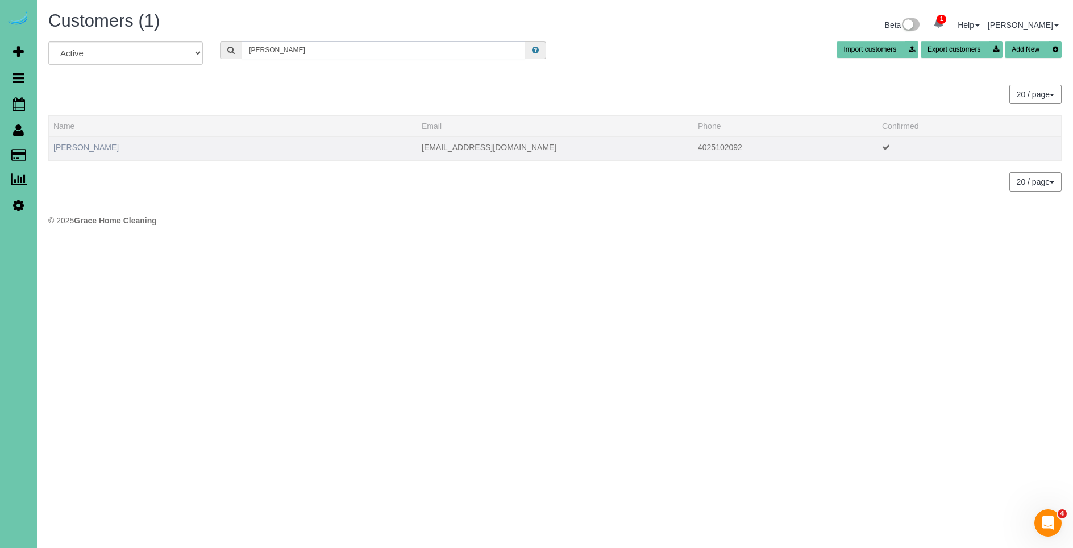
type input "tom r"
click at [100, 147] on link "Tom Ramsbottom" at bounding box center [85, 147] width 65 height 9
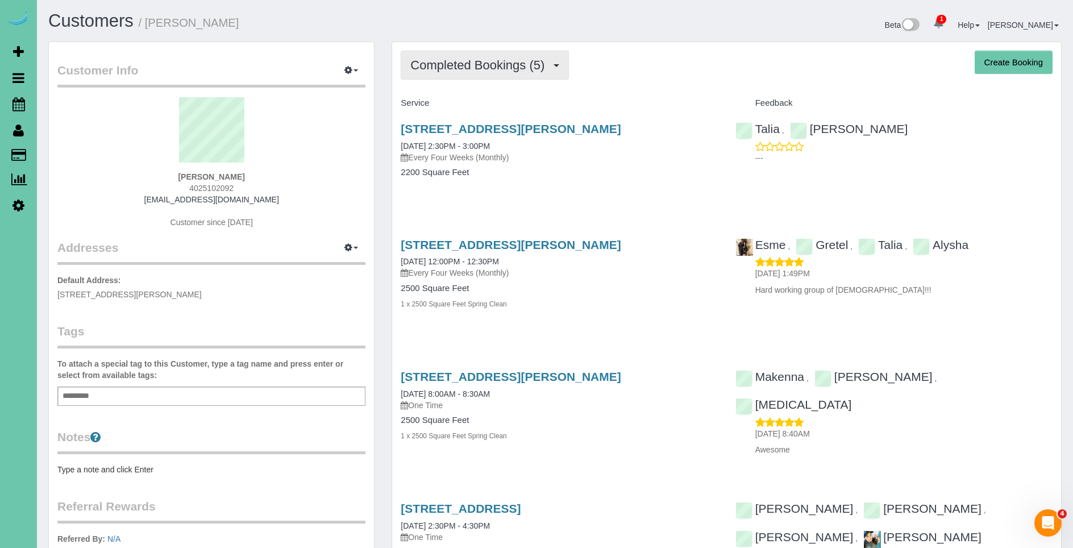
click at [459, 62] on span "Completed Bookings (5)" at bounding box center [480, 65] width 140 height 14
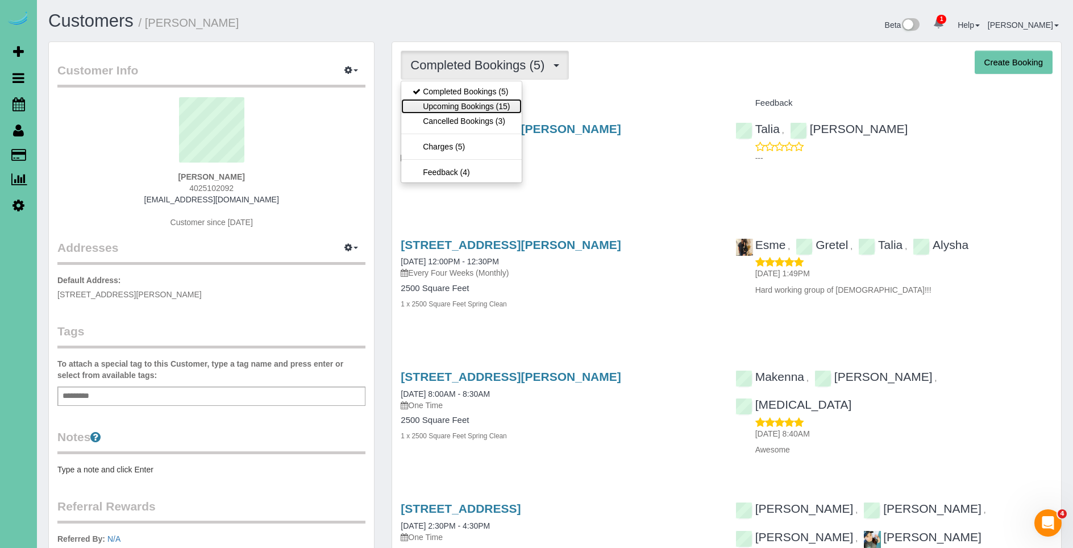
click at [469, 104] on link "Upcoming Bookings (15)" at bounding box center [461, 106] width 120 height 15
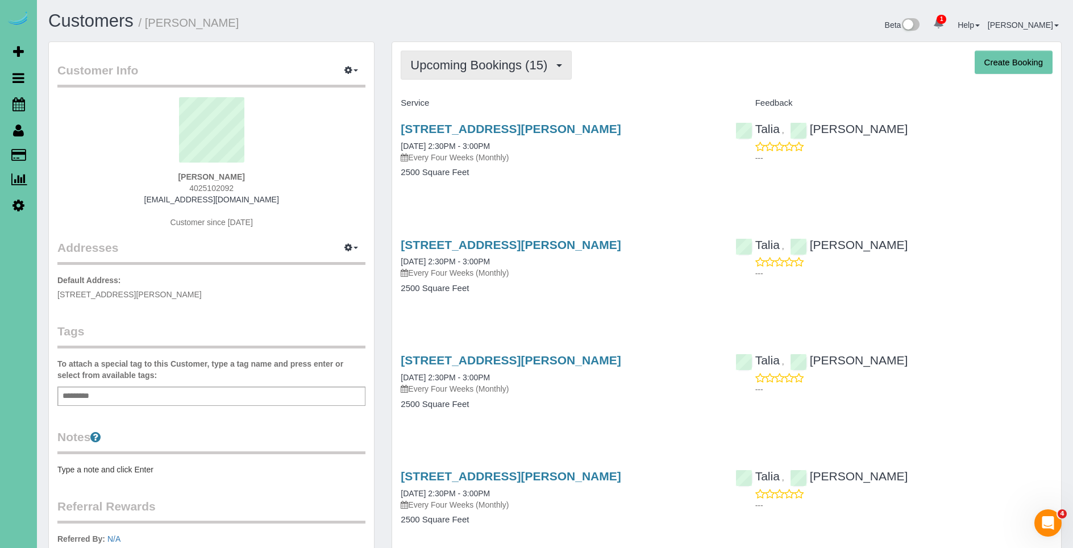
click at [493, 70] on span "Upcoming Bookings (15)" at bounding box center [481, 65] width 143 height 14
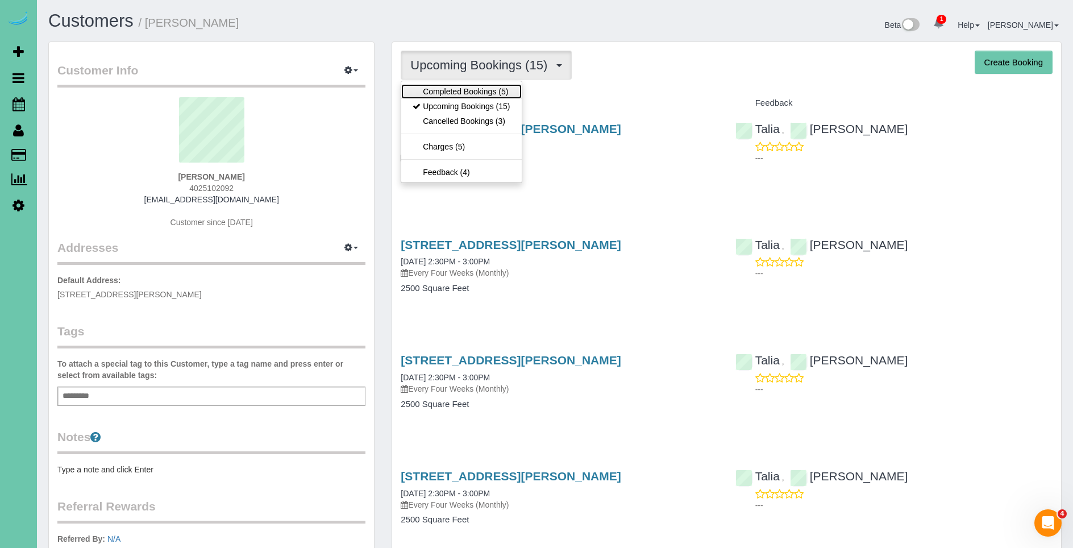
click at [486, 91] on link "Completed Bookings (5)" at bounding box center [461, 91] width 120 height 15
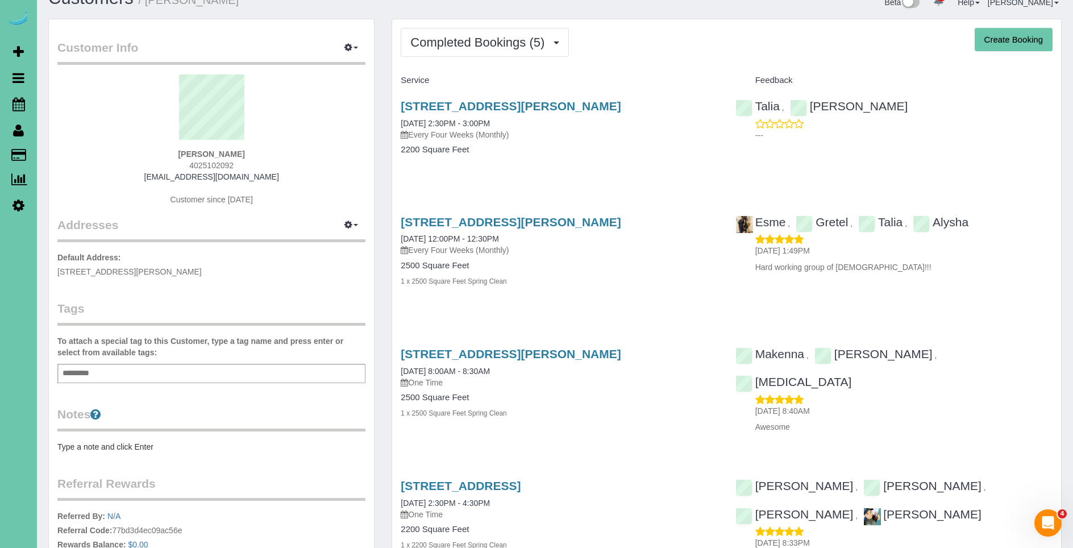
scroll to position [23, 0]
click at [510, 50] on button "Completed Bookings (5)" at bounding box center [485, 41] width 168 height 29
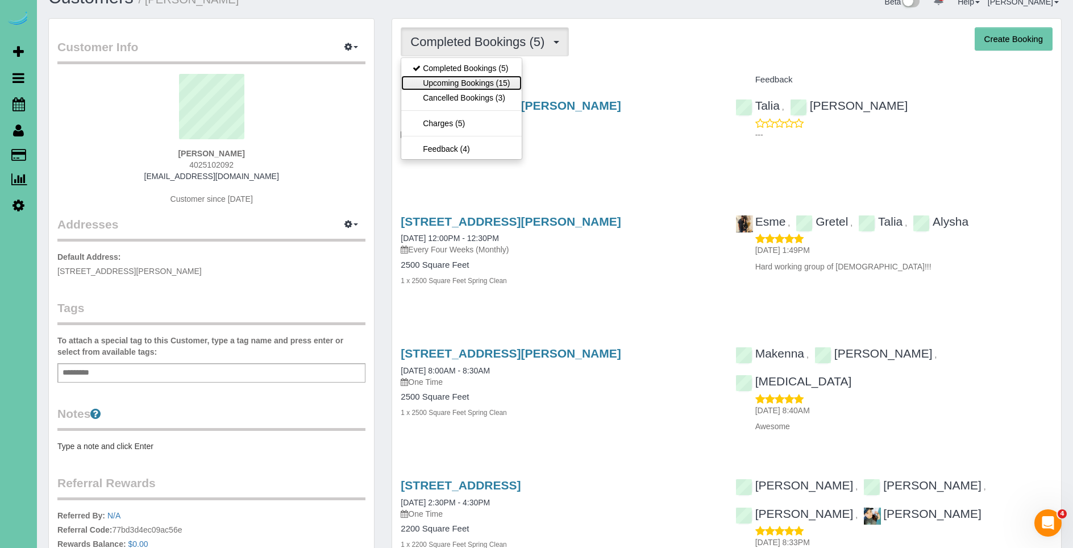
click at [511, 87] on link "Upcoming Bookings (15)" at bounding box center [461, 83] width 120 height 15
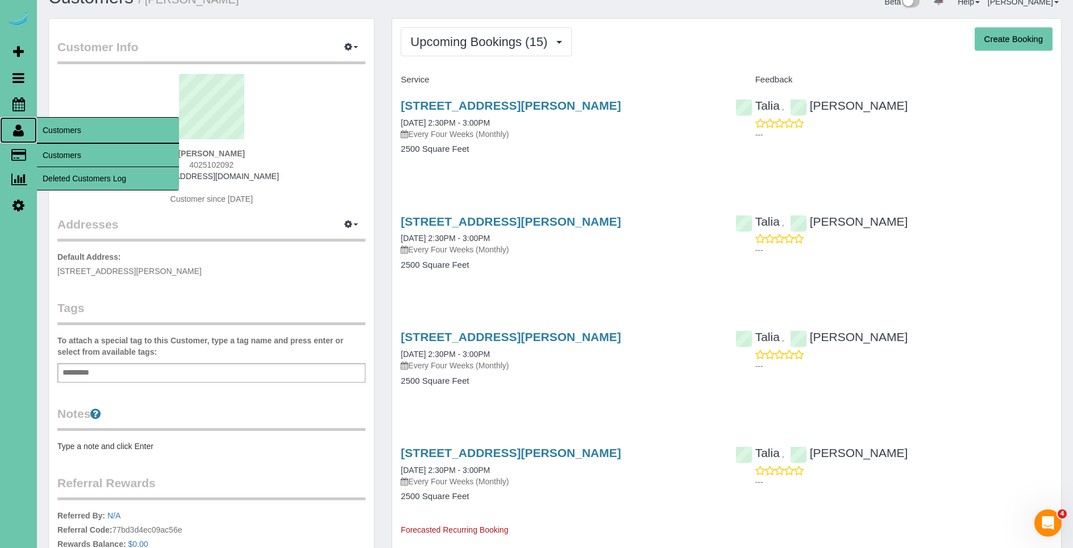
click at [24, 130] on link "Customers" at bounding box center [18, 130] width 37 height 26
click at [71, 151] on link "Customers" at bounding box center [108, 155] width 142 height 23
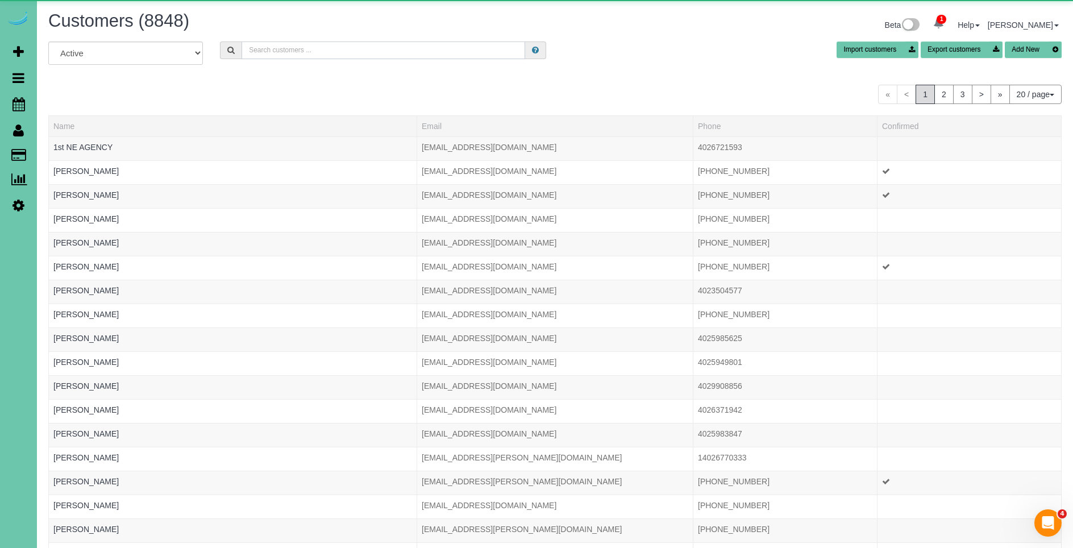
click at [320, 55] on input "text" at bounding box center [382, 50] width 283 height 18
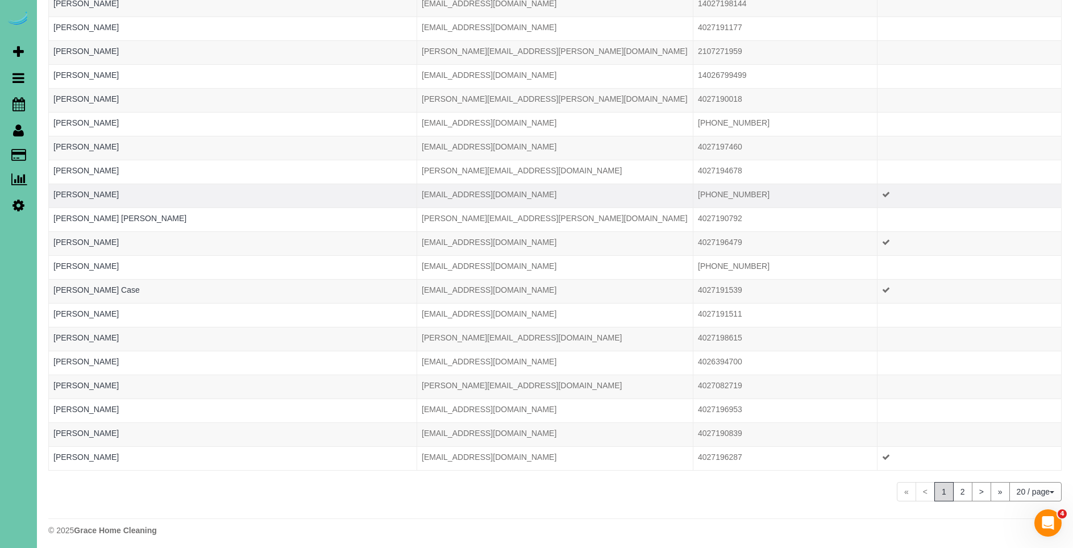
scroll to position [148, 0]
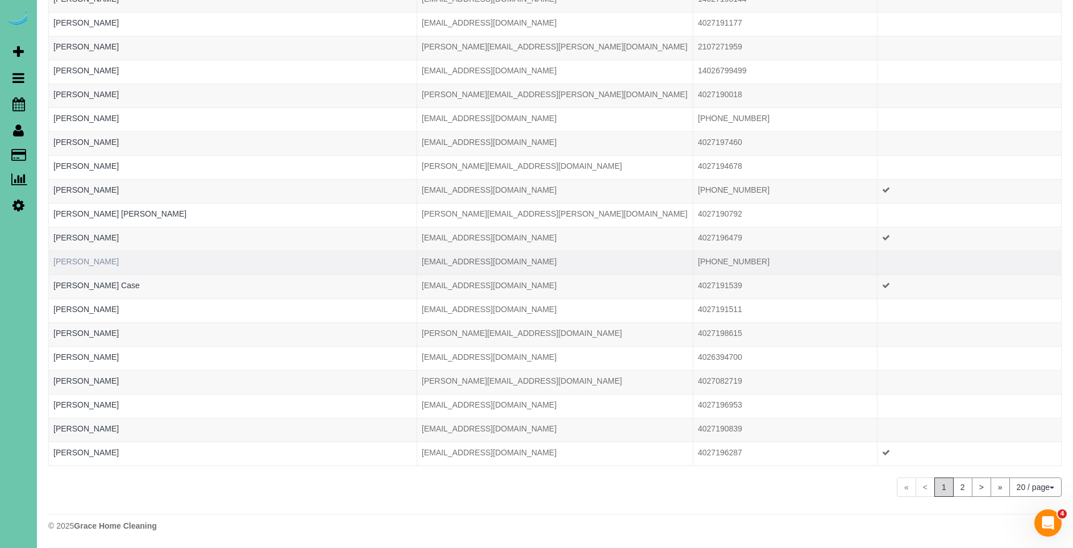
type input "2719"
click at [68, 258] on link "Maddie Barber" at bounding box center [85, 261] width 65 height 9
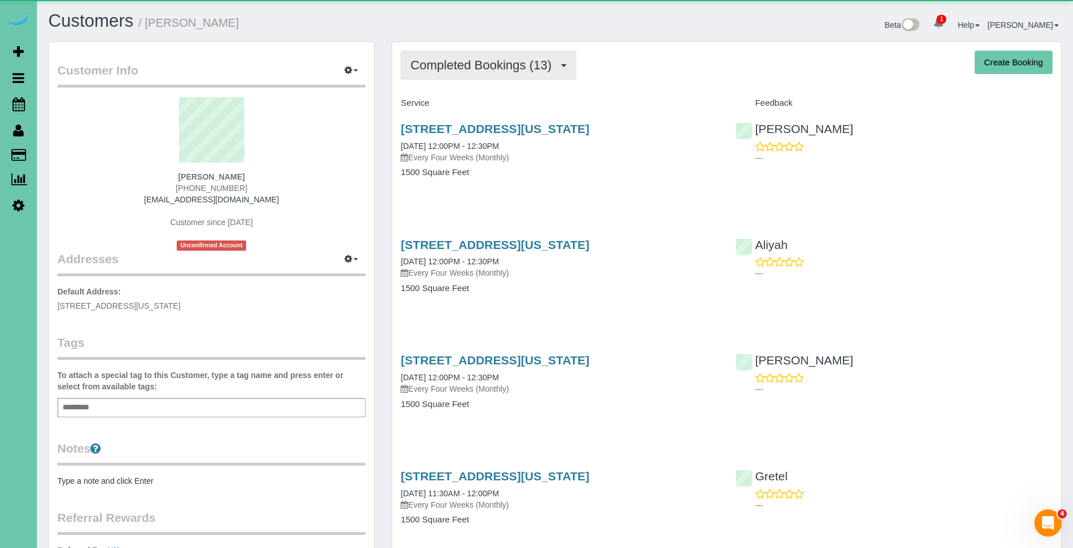
click at [462, 68] on span "Completed Bookings (13)" at bounding box center [483, 65] width 147 height 14
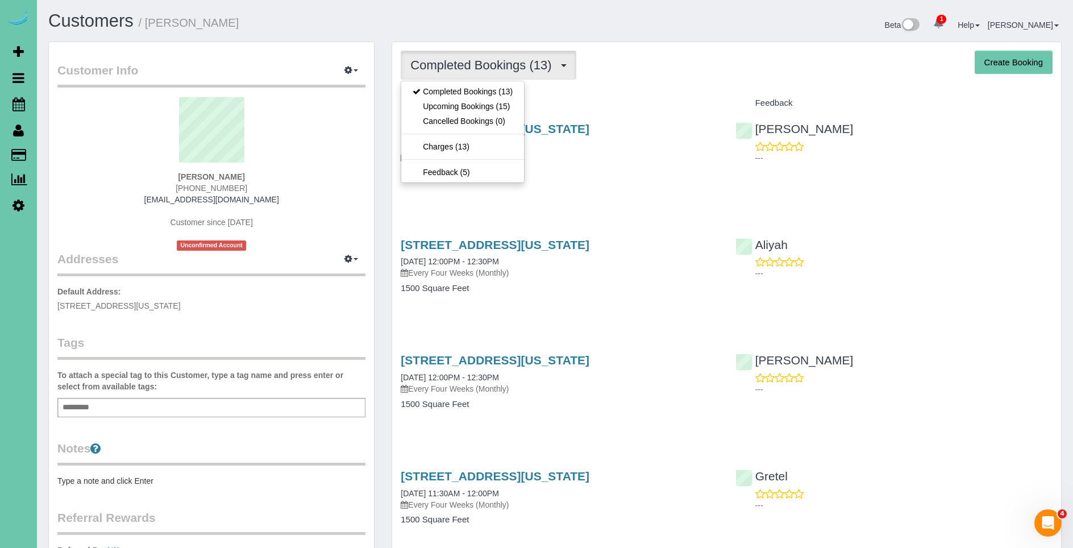
click at [629, 106] on h4 "Service" at bounding box center [559, 103] width 317 height 10
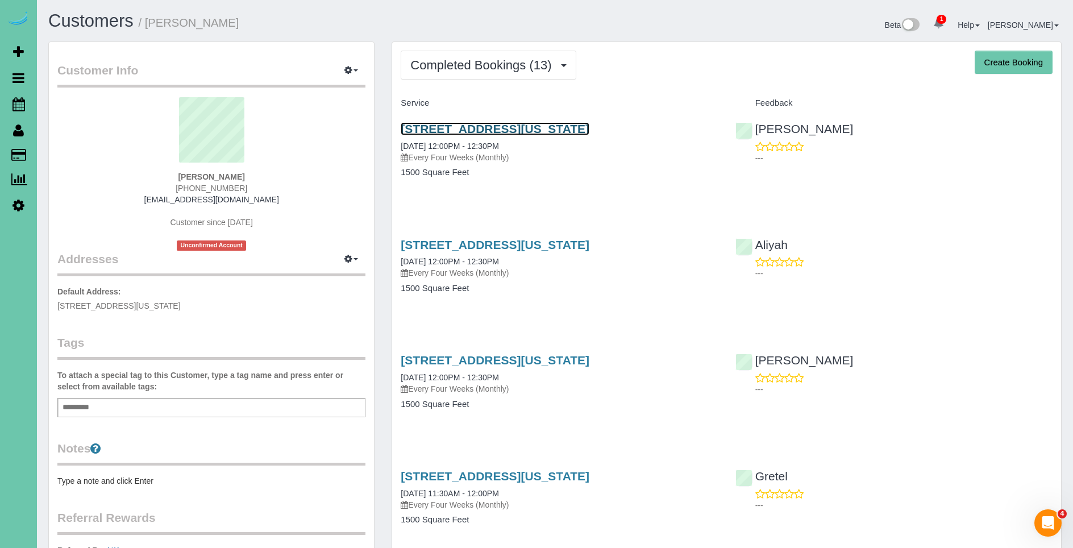
click at [565, 128] on link "15329 California Street, Omaha, NE 68154" at bounding box center [495, 128] width 189 height 13
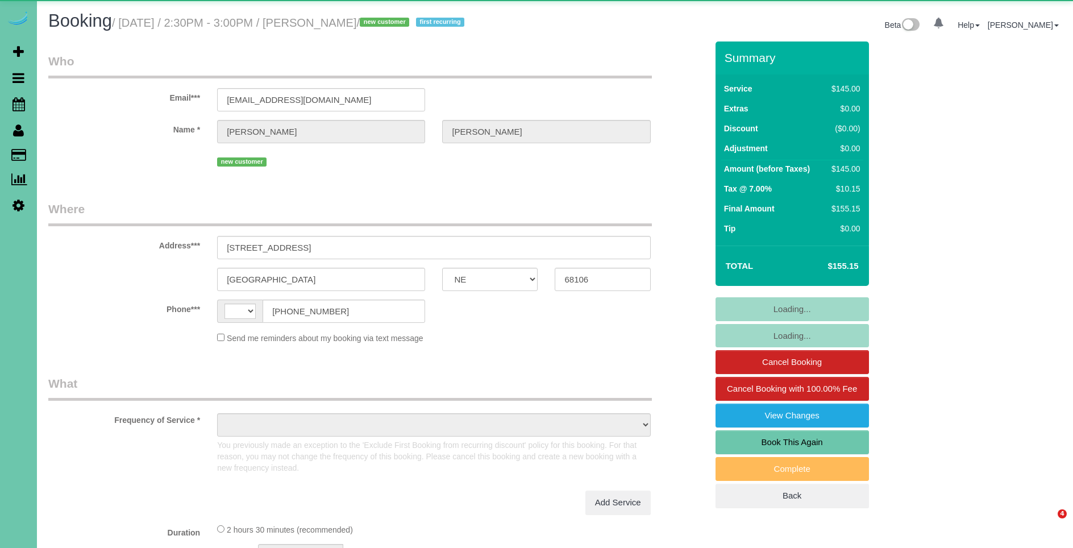
select select "NE"
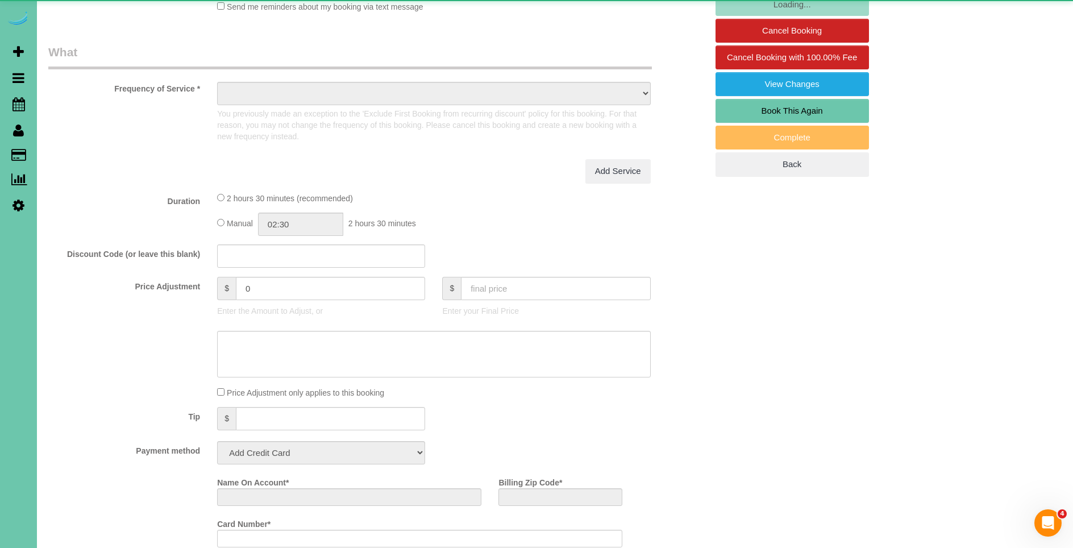
select select "string:[GEOGRAPHIC_DATA]"
select select "object:646"
select select "string:fspay-d991c7db-8832-42ce-99de-41a53a2f7f06"
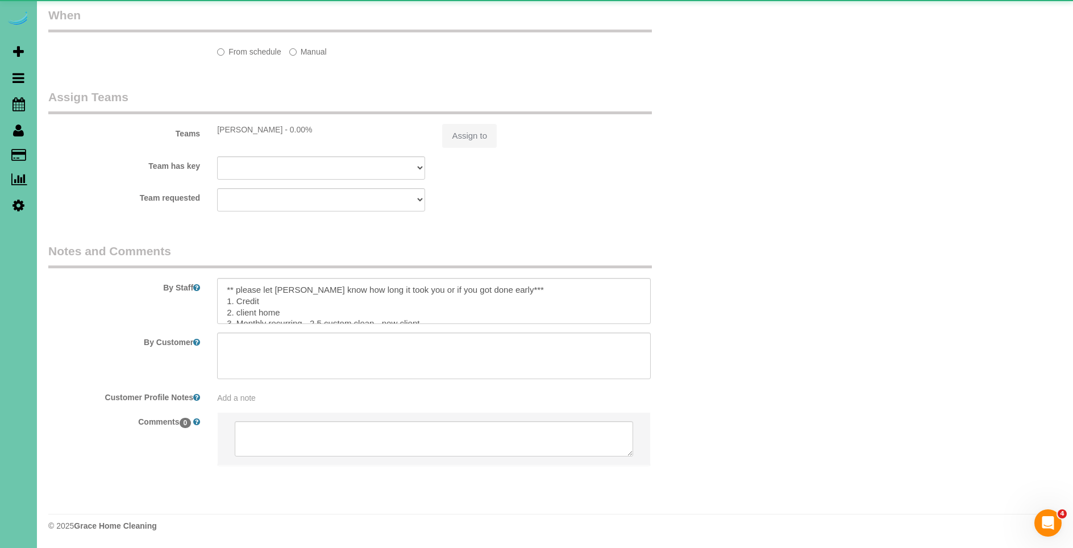
select select "object:919"
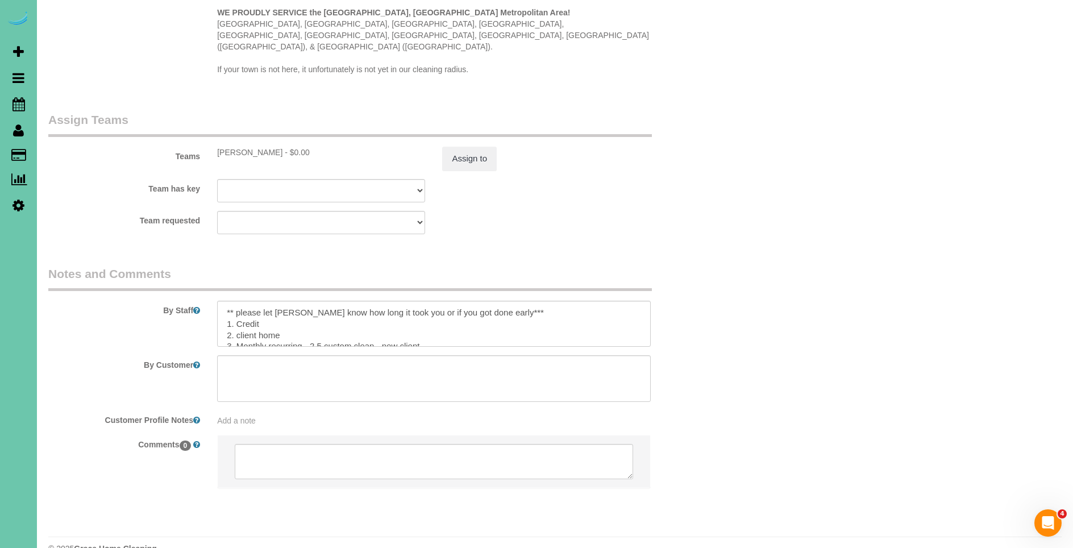
scroll to position [1176, 0]
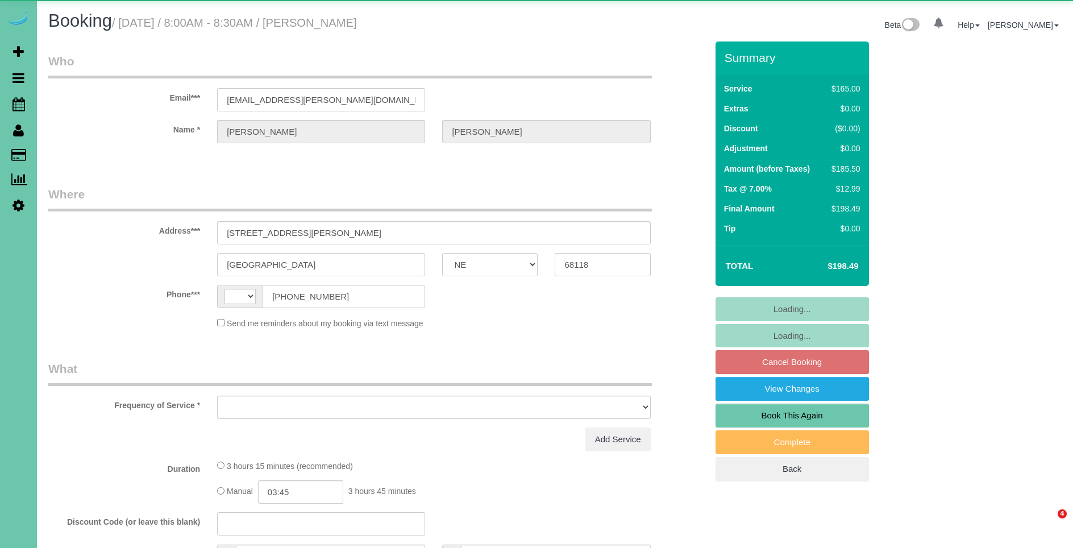
select select "NE"
select select "string:[GEOGRAPHIC_DATA]"
select select "string:fspay-6f9204da-94bd-4097-b7e1-2112e287d150"
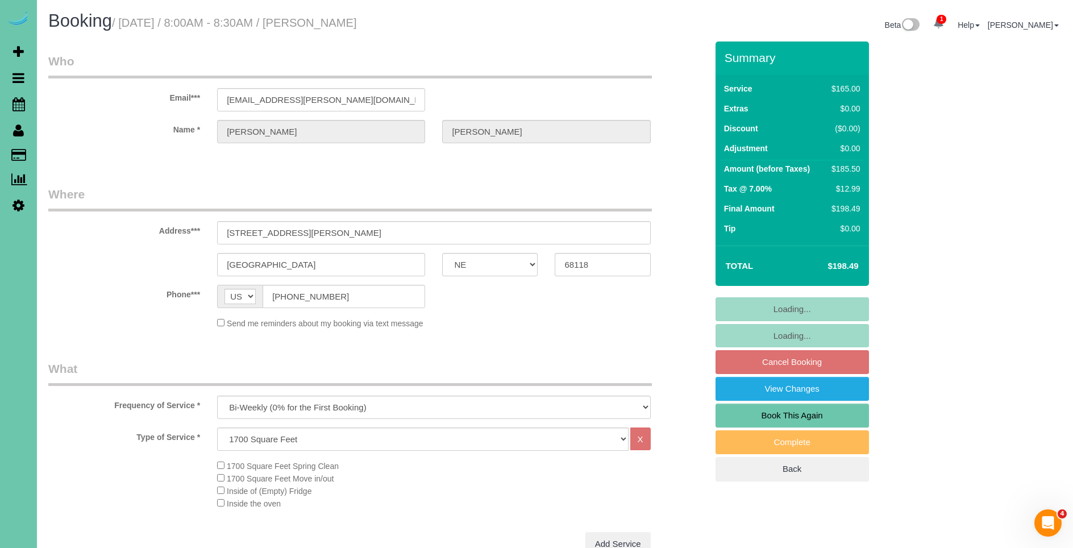
select select "object:724"
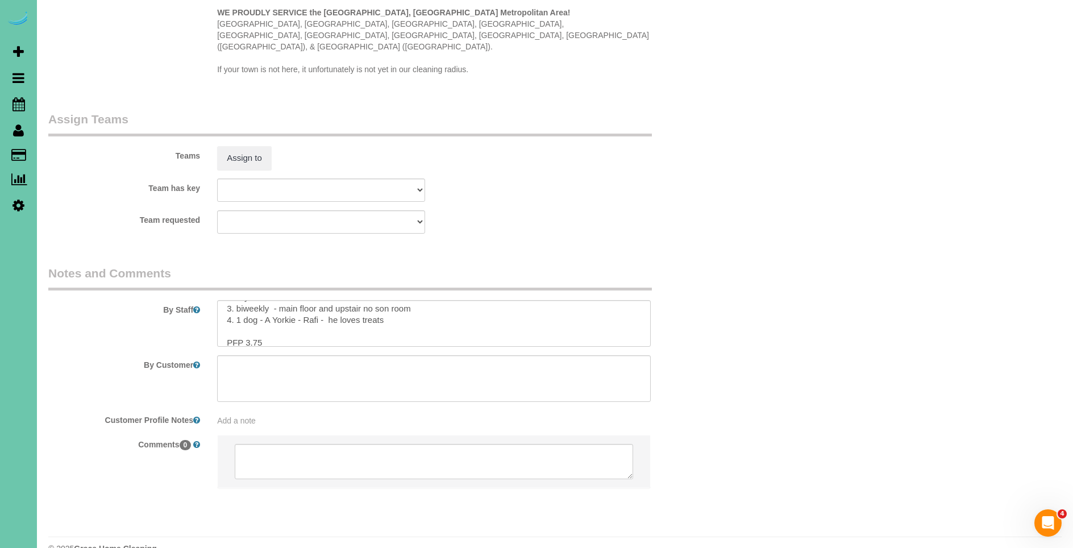
scroll to position [34, 0]
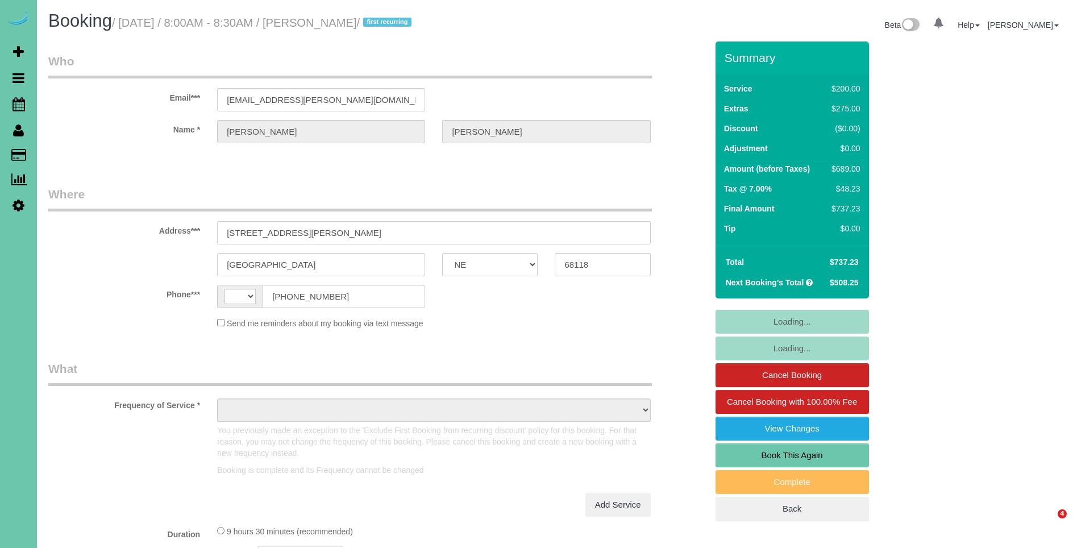
select select "NE"
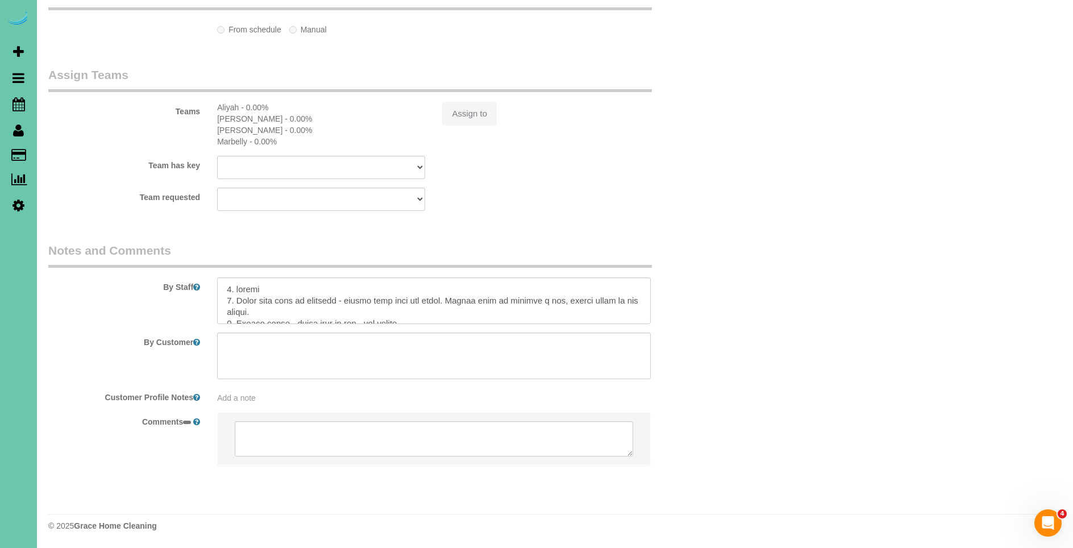
select select "string:[GEOGRAPHIC_DATA]"
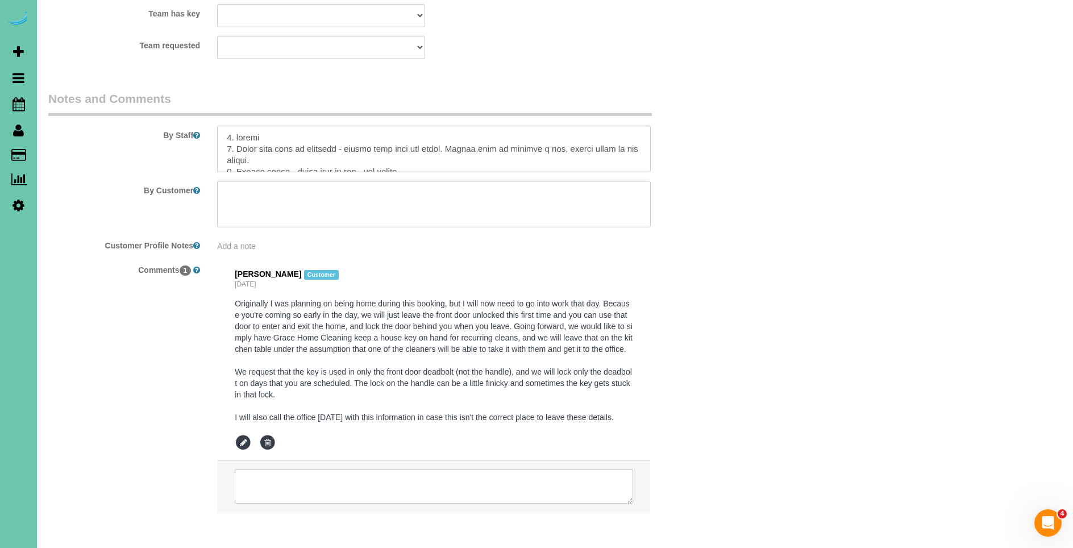
select select "object:681"
select select "string:fspay-6f9204da-94bd-4097-b7e1-2112e287d150"
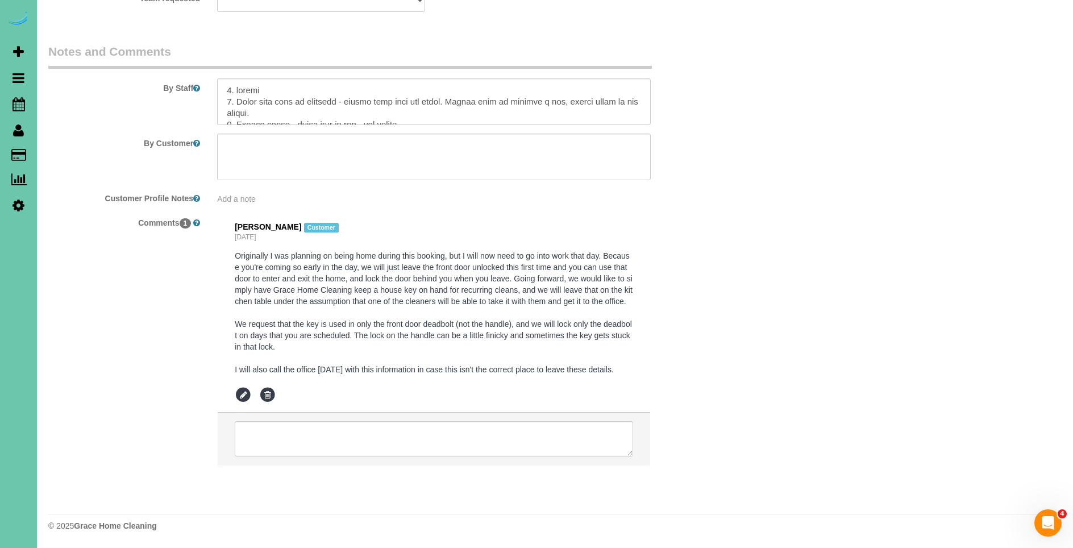
scroll to position [1491, 0]
select select "object:978"
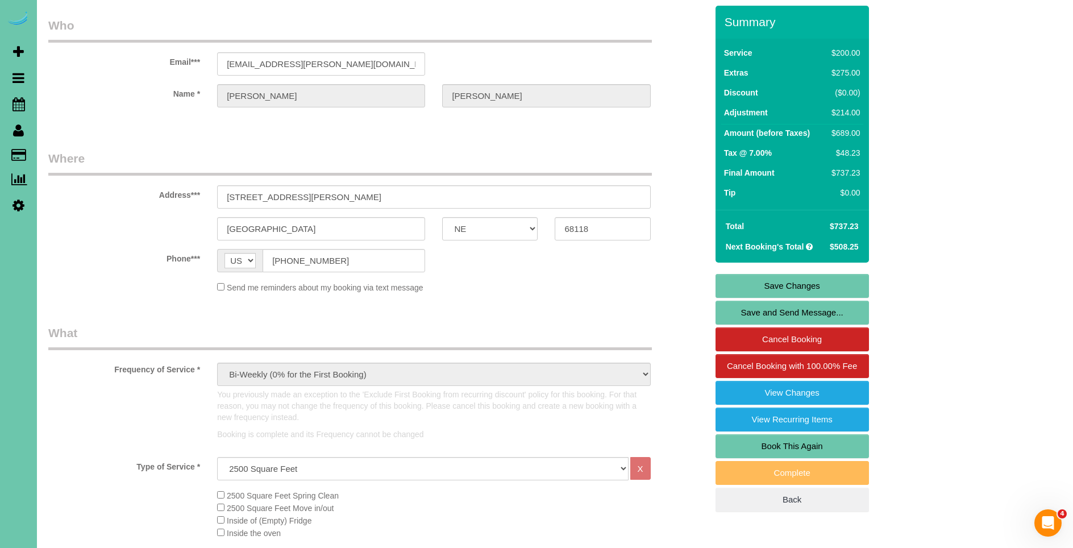
scroll to position [0, 0]
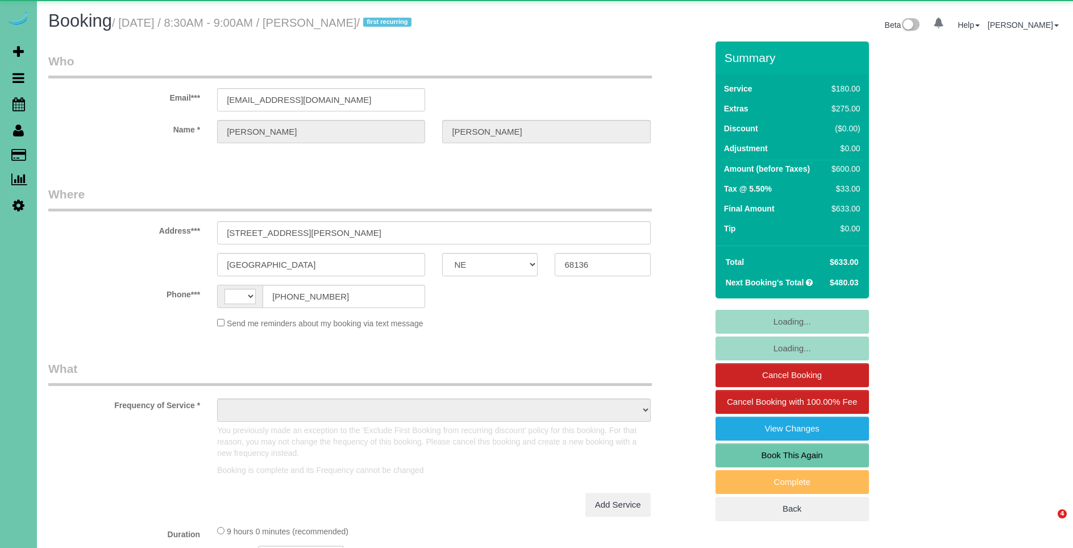
select select "NE"
select select "string:[GEOGRAPHIC_DATA]"
select select "object:656"
select select "string:fspay-2270795a-5dcd-4ee7-a148-bf3166f21695"
select select "object:896"
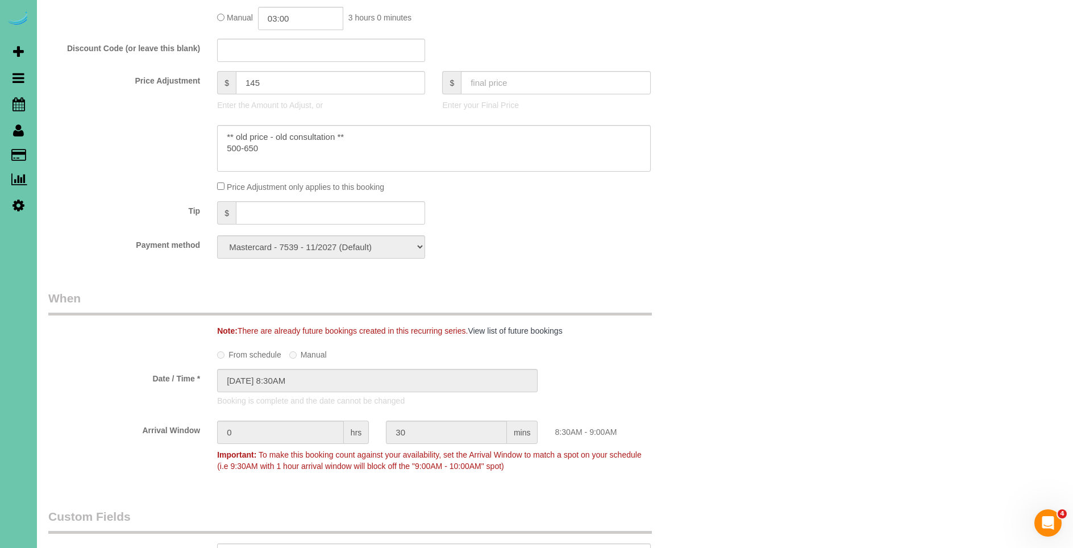
scroll to position [625, 0]
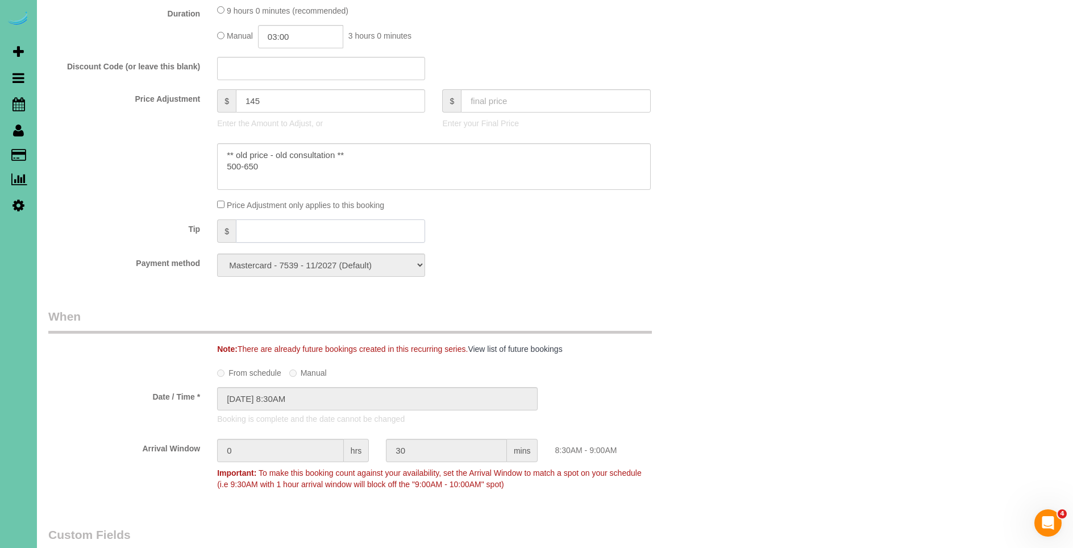
click at [355, 232] on input "text" at bounding box center [330, 230] width 189 height 23
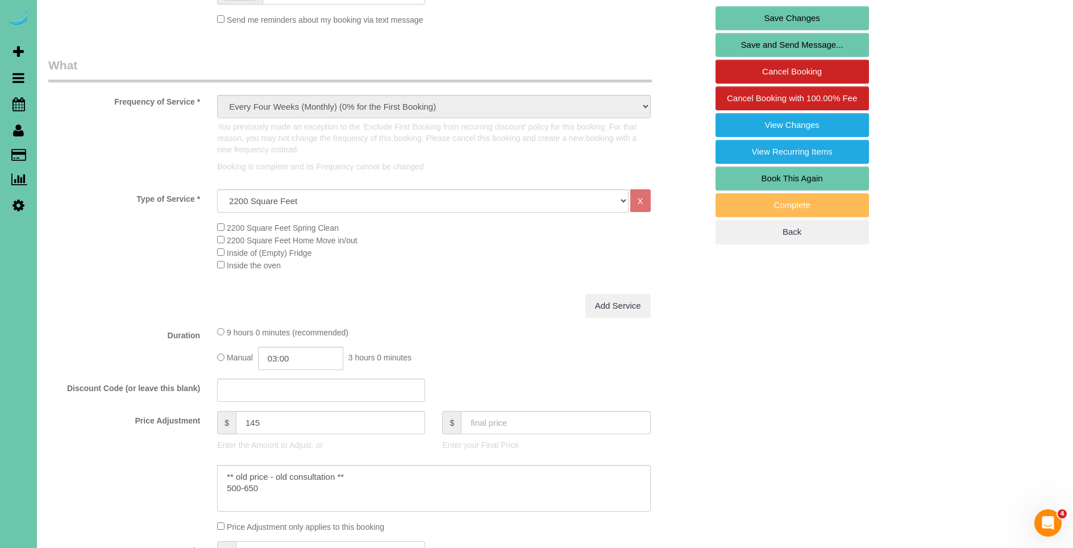
scroll to position [0, 0]
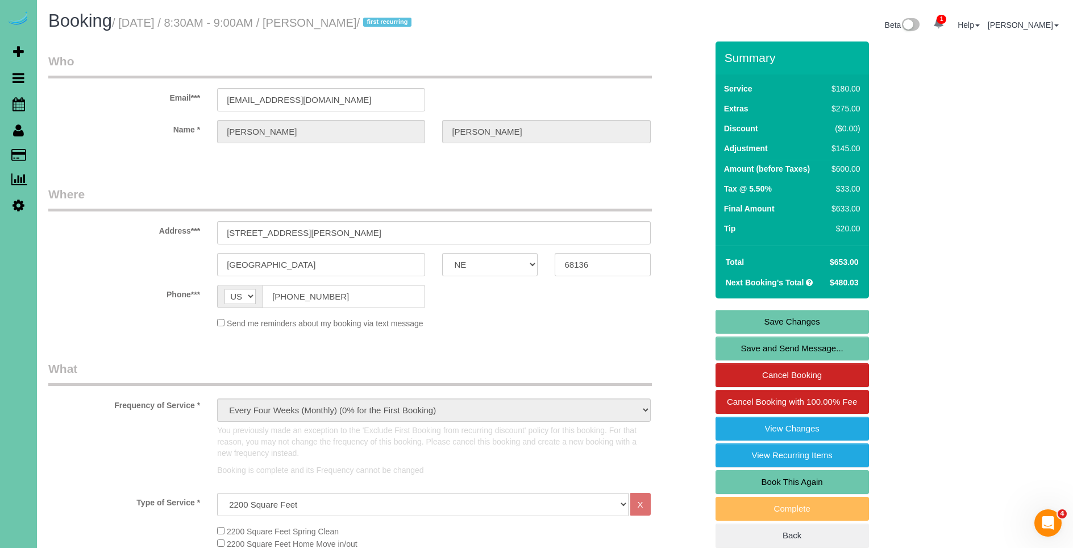
type input "20"
drag, startPoint x: 841, startPoint y: 319, endPoint x: 828, endPoint y: 319, distance: 13.6
click at [841, 319] on link "Save Changes" at bounding box center [791, 322] width 153 height 24
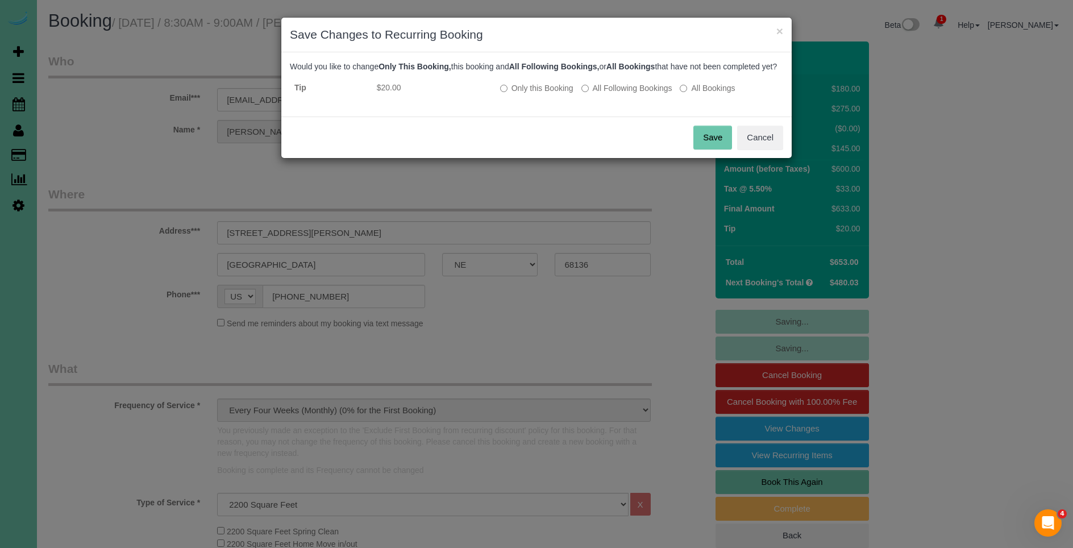
click at [707, 149] on button "Save" at bounding box center [712, 138] width 39 height 24
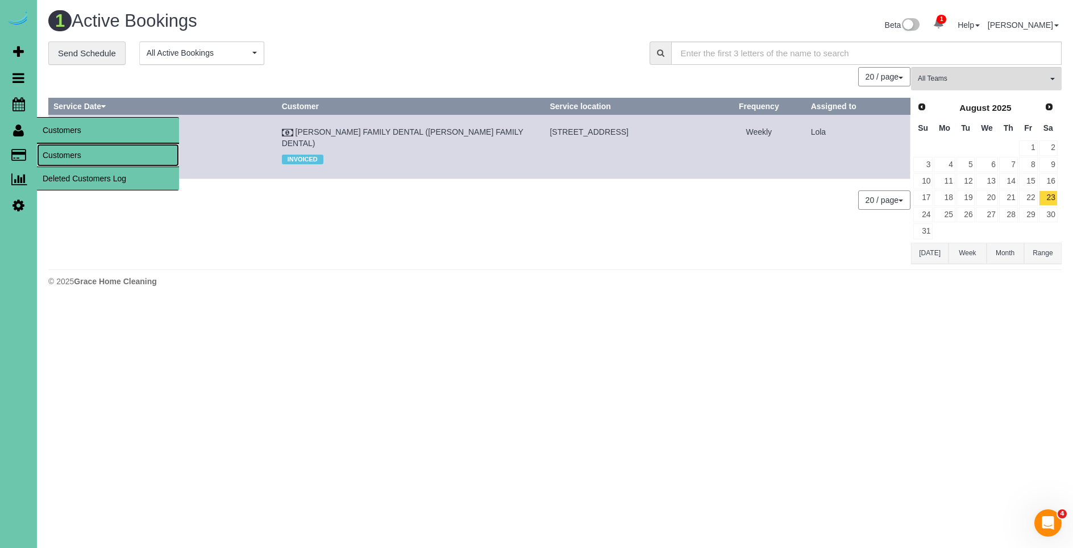
click at [85, 157] on link "Customers" at bounding box center [108, 155] width 142 height 23
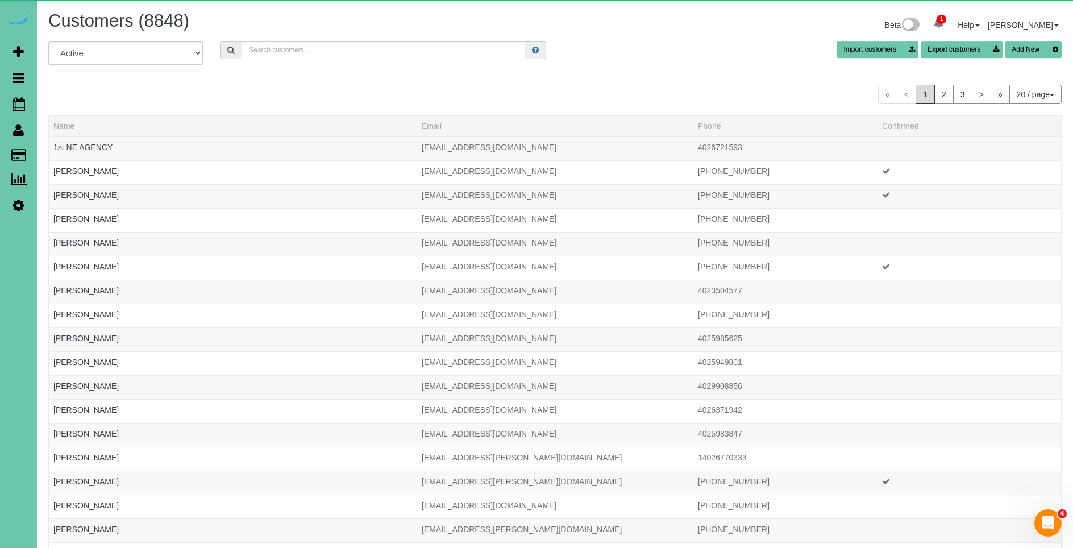
click at [321, 49] on input "text" at bounding box center [382, 50] width 283 height 18
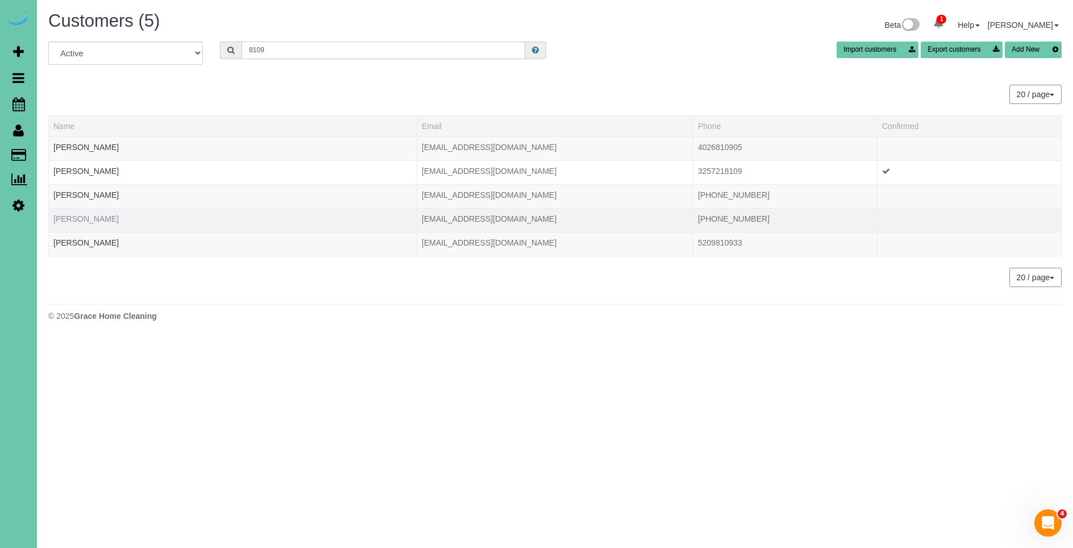
type input "8109"
click at [102, 220] on link "Megan Spielman" at bounding box center [85, 218] width 65 height 9
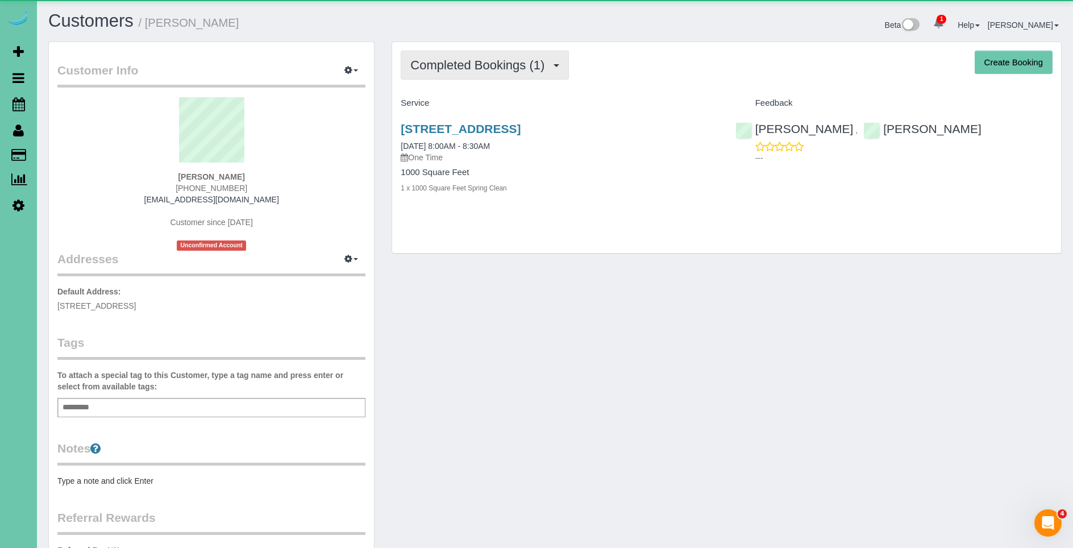
click at [469, 64] on span "Completed Bookings (1)" at bounding box center [480, 65] width 140 height 14
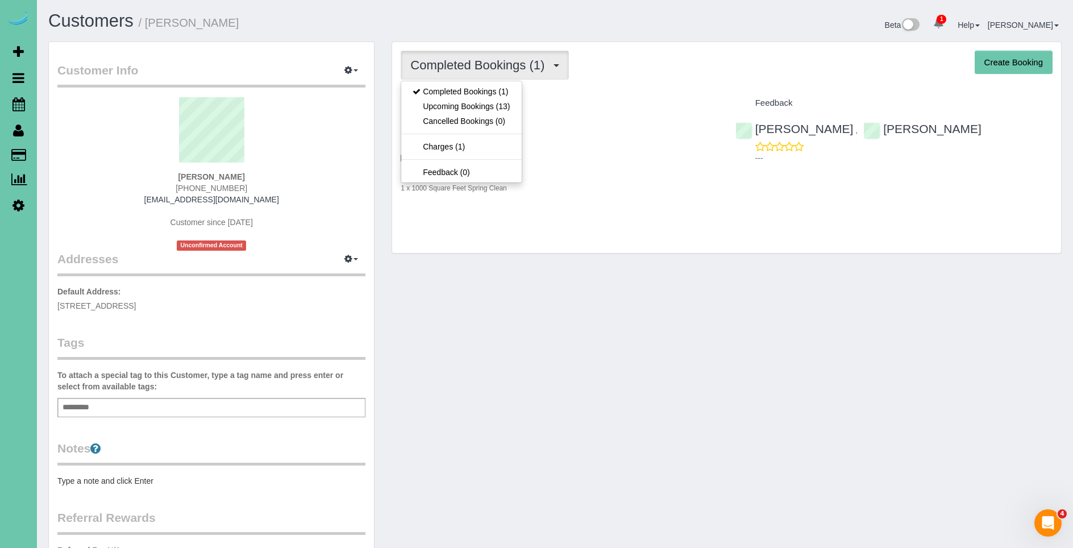
click at [611, 105] on h4 "Service" at bounding box center [559, 103] width 317 height 10
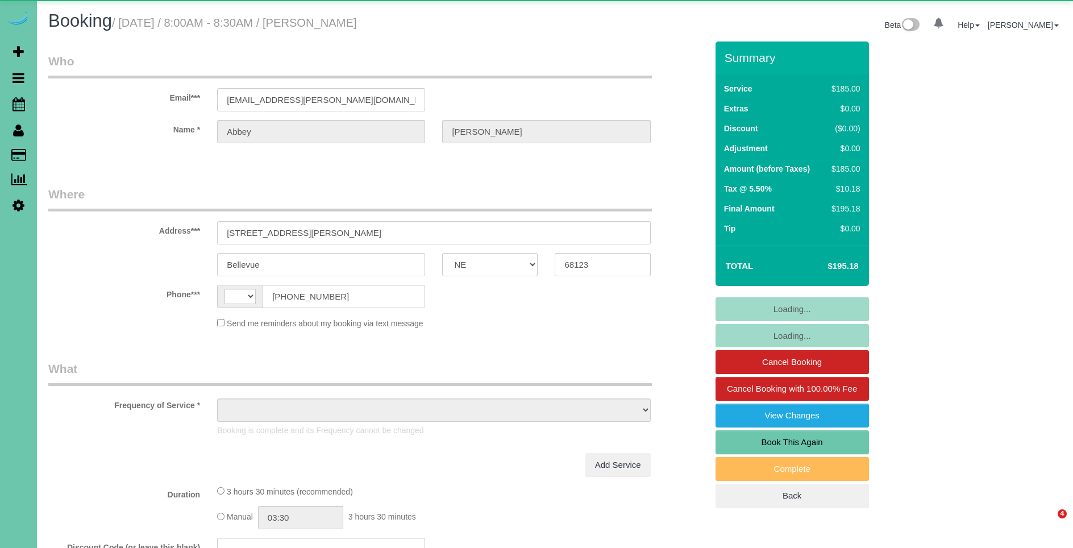
select select "NE"
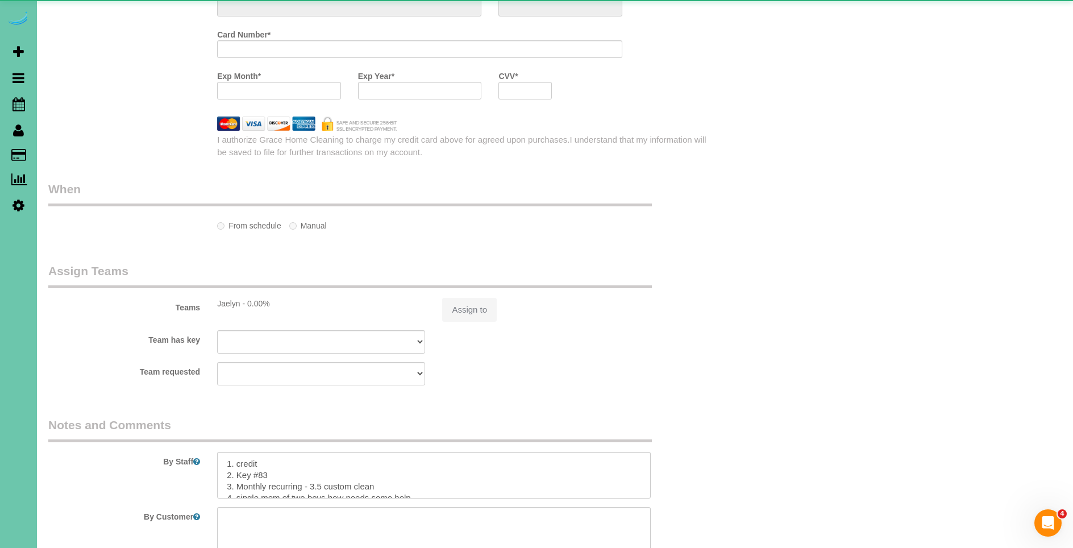
select select "string:[GEOGRAPHIC_DATA]"
select select "object:638"
select select "string:fspay-beecf9e1-d4b6-4093-9007-f3e3dd2542c7"
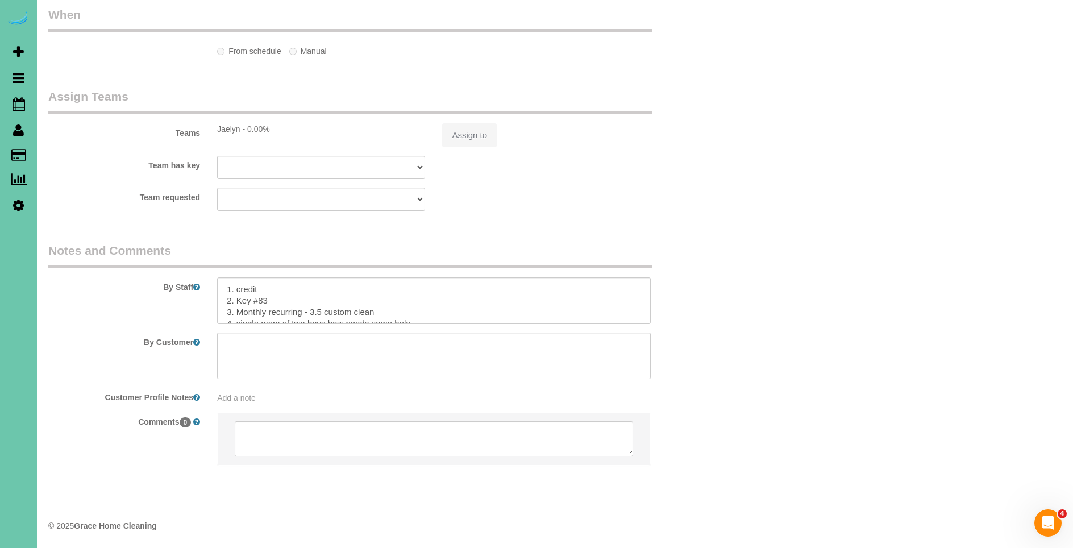
select select "object:910"
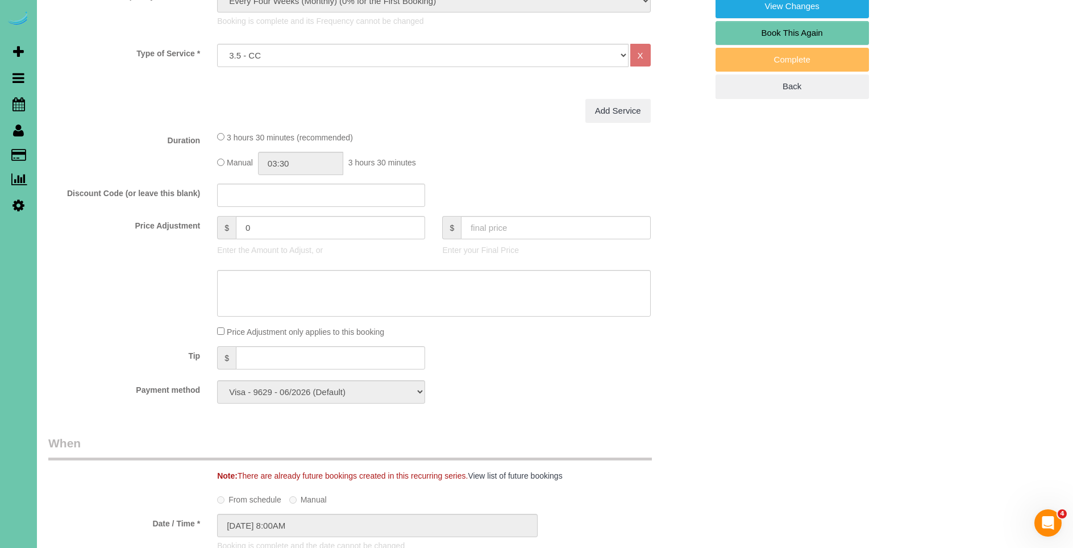
scroll to position [419, 0]
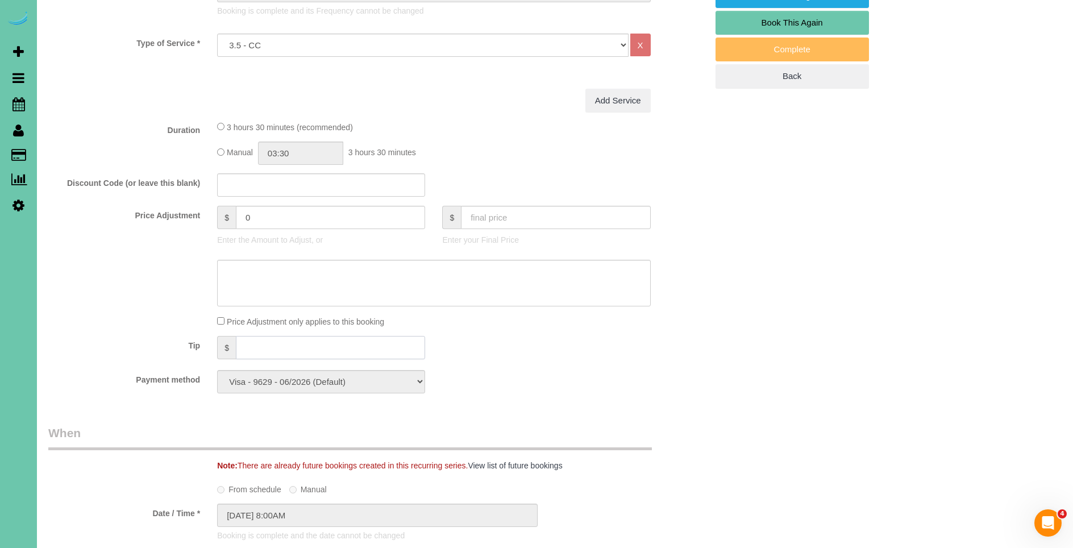
click at [255, 350] on input "text" at bounding box center [330, 347] width 189 height 23
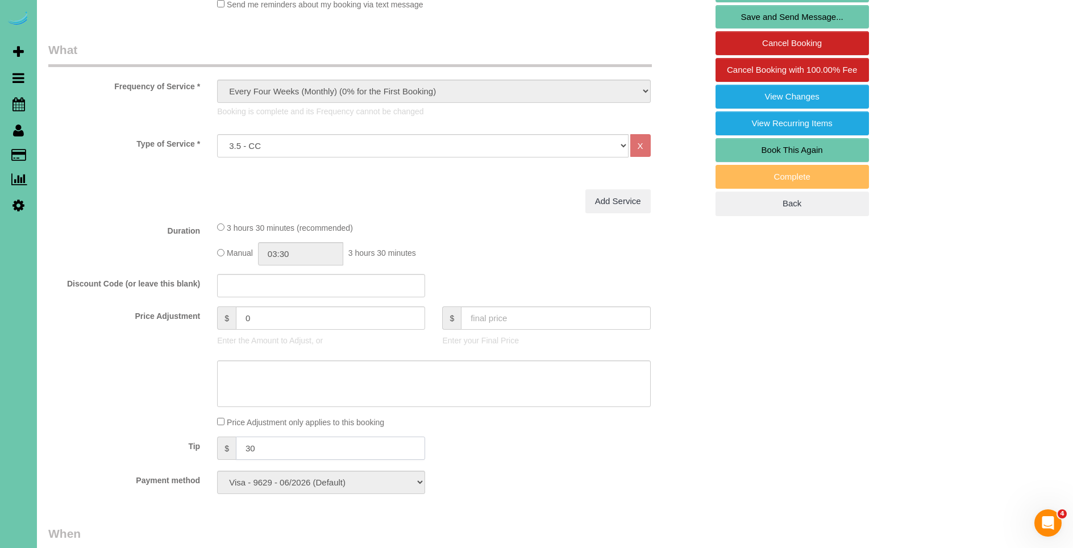
scroll to position [0, 0]
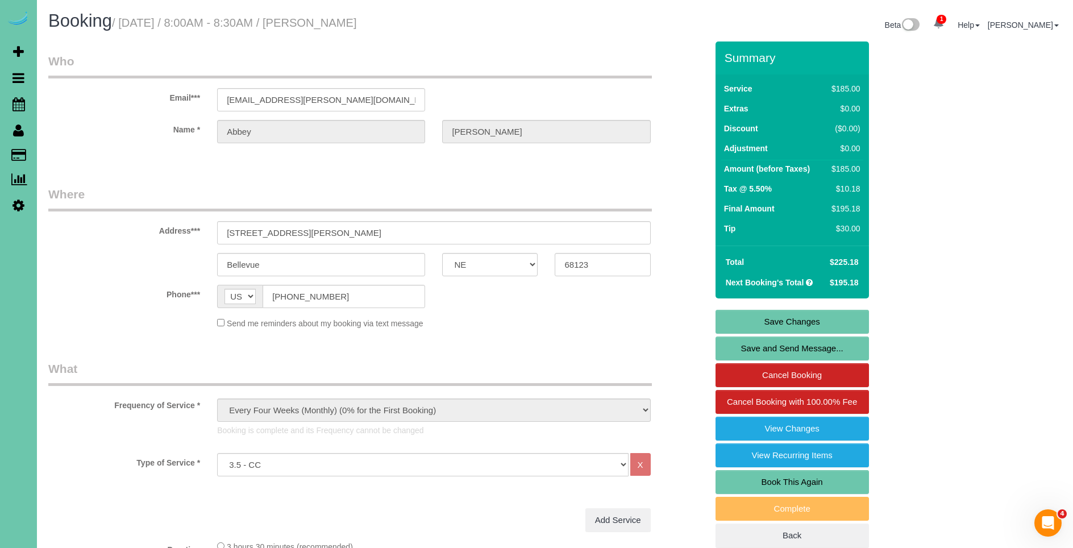
type input "30"
click at [806, 319] on link "Save Changes" at bounding box center [791, 322] width 153 height 24
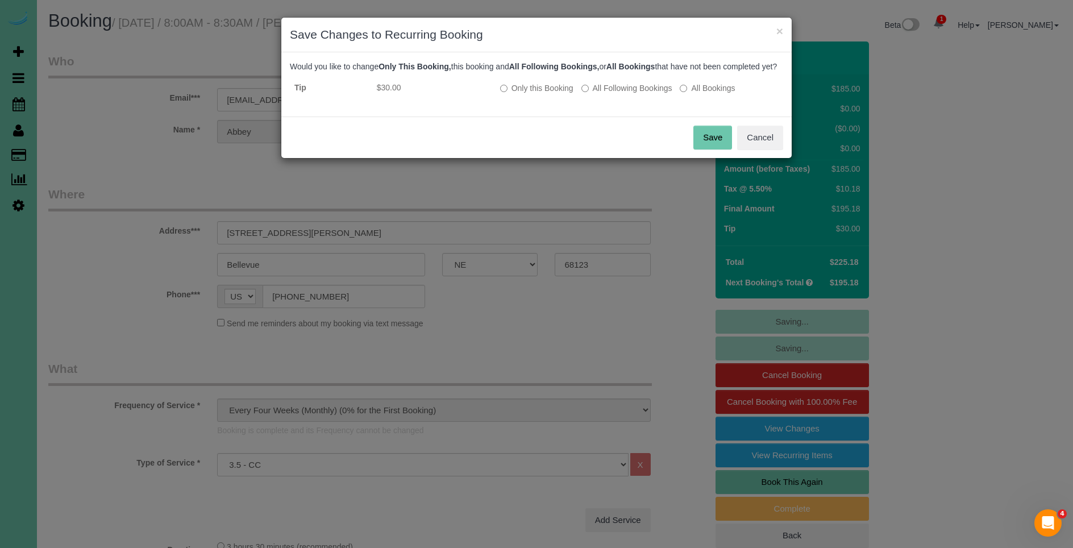
click at [713, 149] on button "Save" at bounding box center [712, 138] width 39 height 24
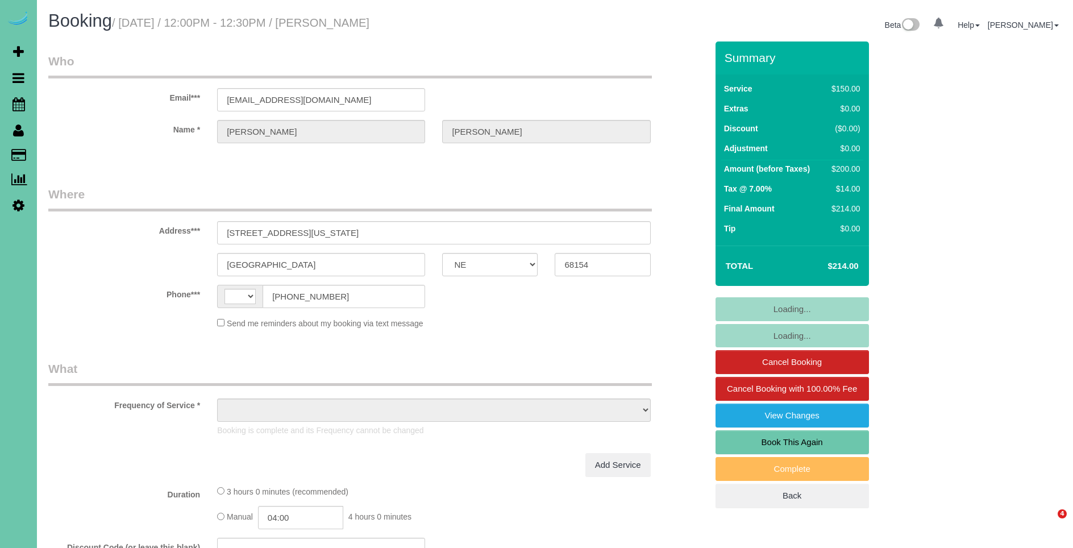
select select "NE"
select select "string:[GEOGRAPHIC_DATA]"
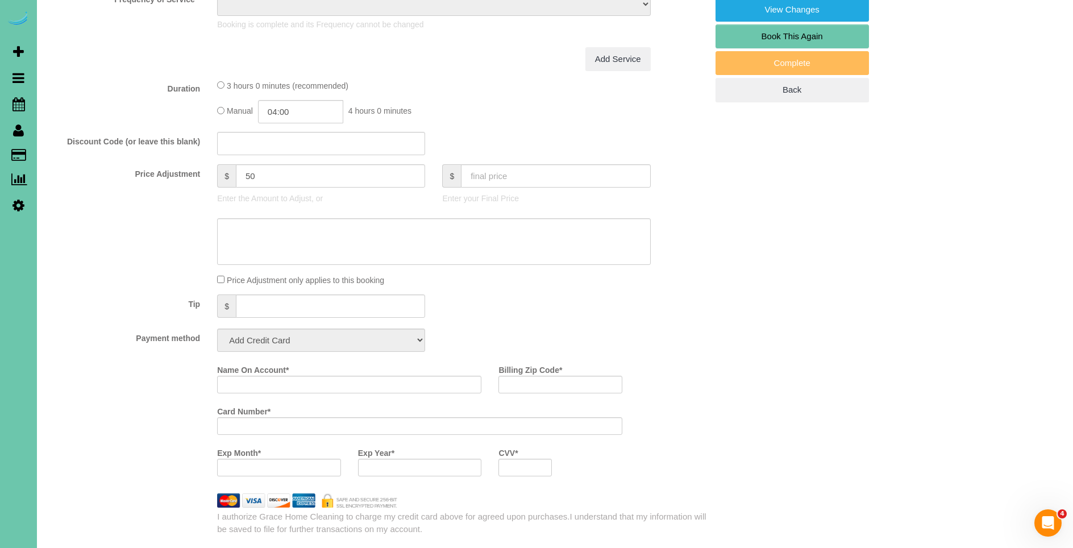
select select "object:908"
select select "string:fspay-95ed4839-c07f-4136-9bae-2d9801a2ea45"
select select "number:35"
select select "number:41"
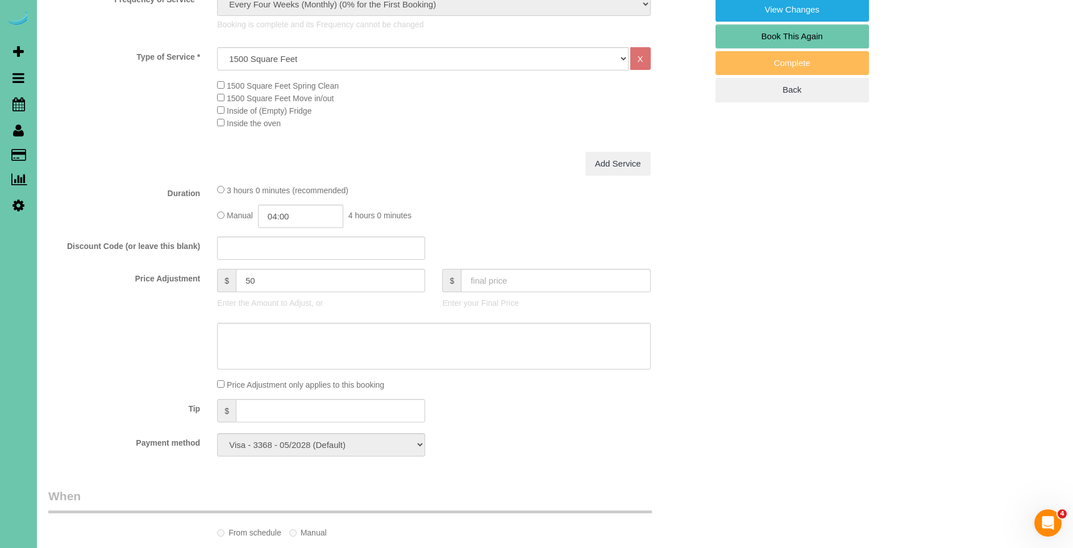
scroll to position [407, 0]
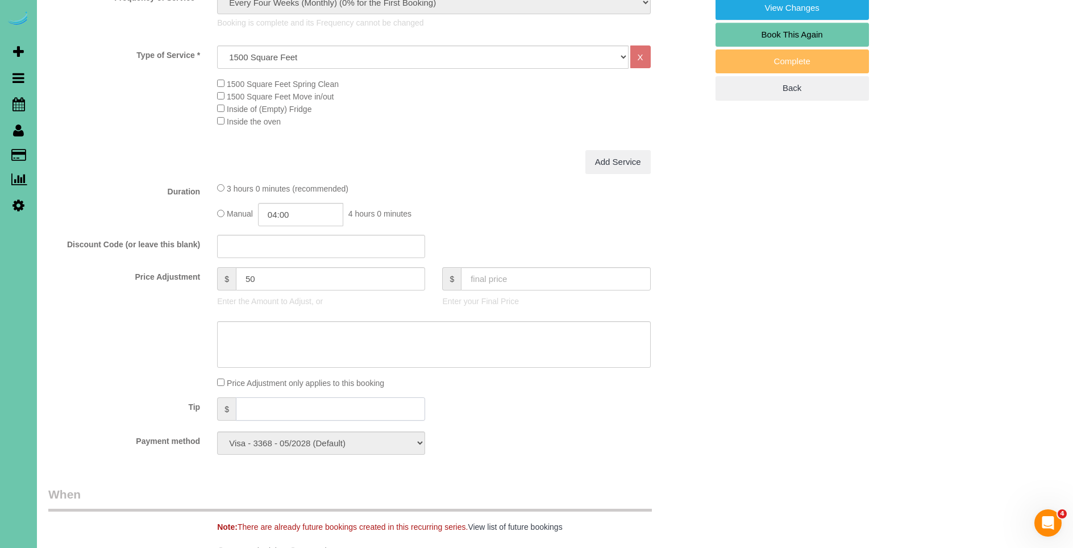
click at [298, 410] on input "text" at bounding box center [330, 408] width 189 height 23
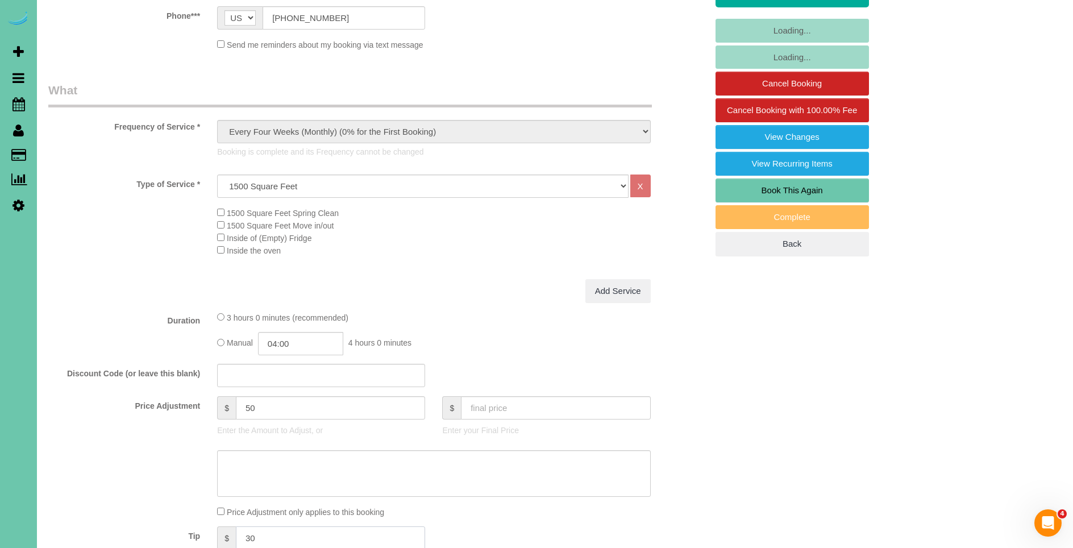
scroll to position [0, 0]
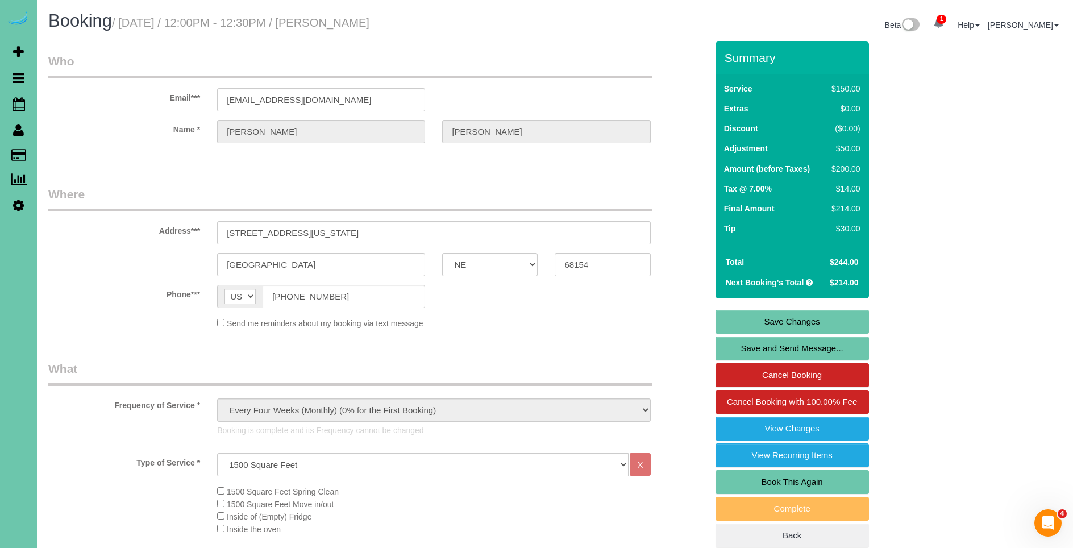
type input "30"
click at [795, 313] on link "Save Changes" at bounding box center [791, 322] width 153 height 24
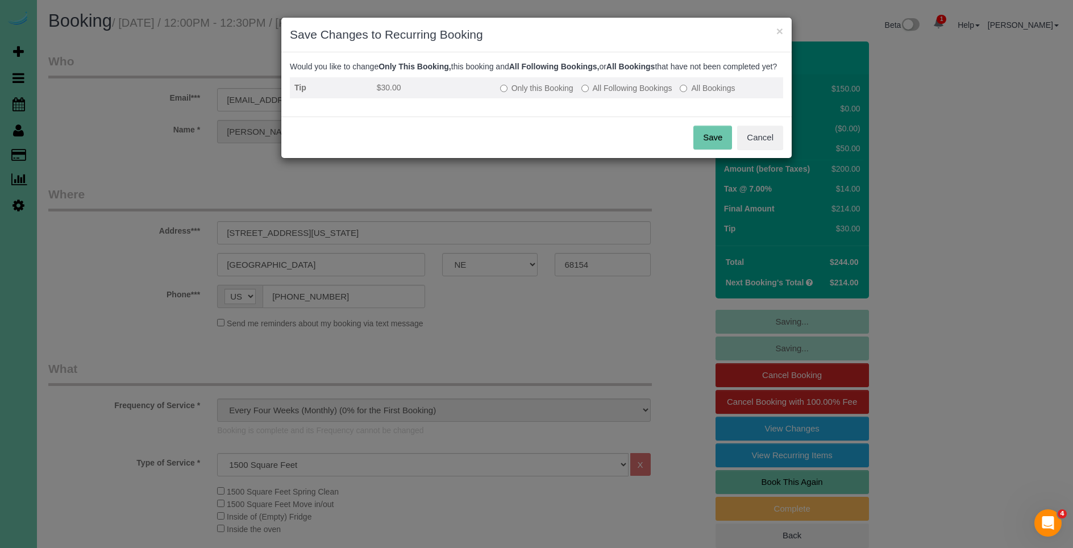
click at [609, 94] on label "All Following Bookings" at bounding box center [626, 87] width 91 height 11
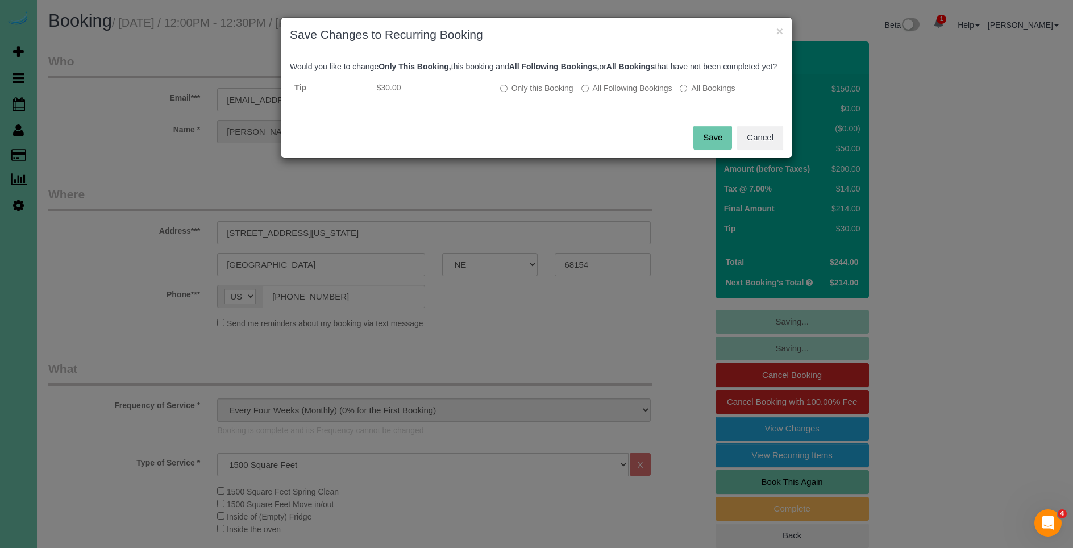
click at [708, 149] on button "Save" at bounding box center [712, 138] width 39 height 24
